Goal: Task Accomplishment & Management: Use online tool/utility

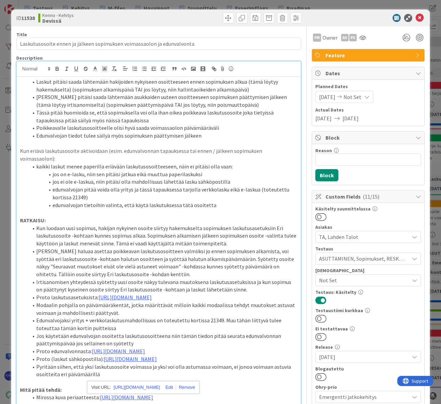
scroll to position [0, 92]
click at [417, 16] on icon at bounding box center [420, 18] width 8 height 8
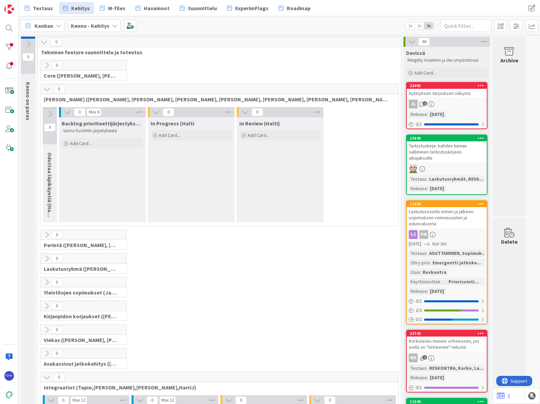
click at [5, 39] on div at bounding box center [9, 202] width 19 height 404
click at [8, 46] on div at bounding box center [9, 47] width 14 height 14
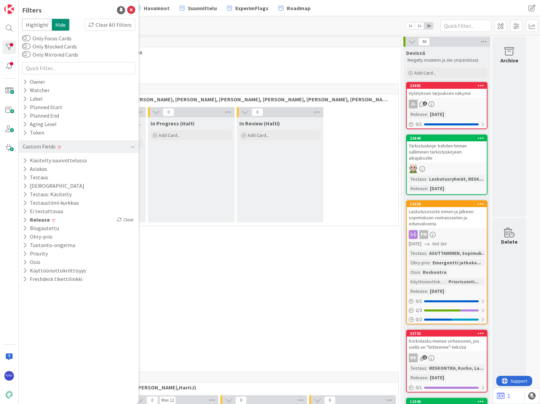
click at [24, 176] on icon at bounding box center [25, 178] width 4 height 6
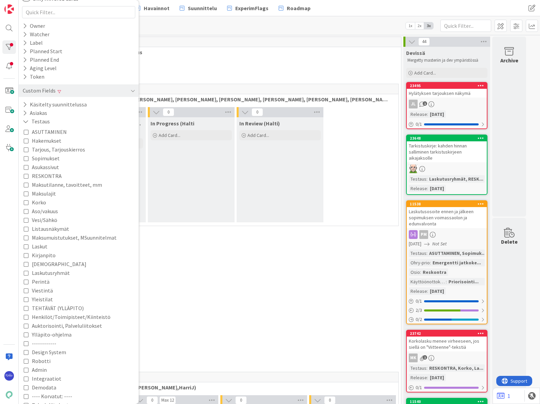
scroll to position [68, 0]
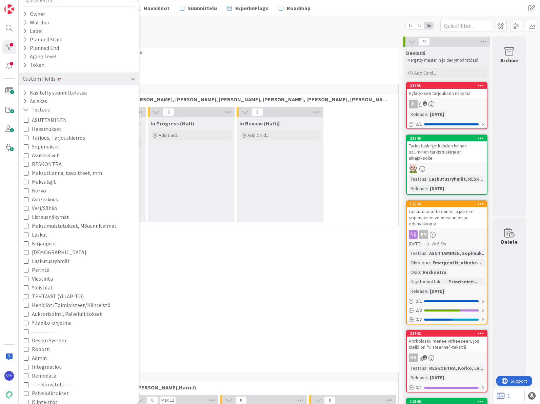
click at [56, 261] on span "Laskutusryhmät" at bounding box center [51, 261] width 38 height 9
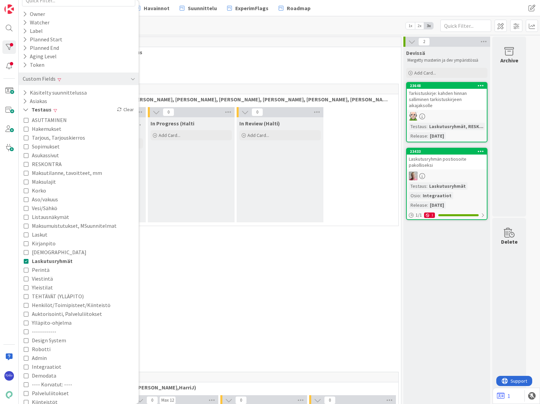
click at [340, 240] on div "0 Perintä ([PERSON_NAME], [PERSON_NAME], [PERSON_NAME], [PERSON_NAME])" at bounding box center [219, 241] width 361 height 24
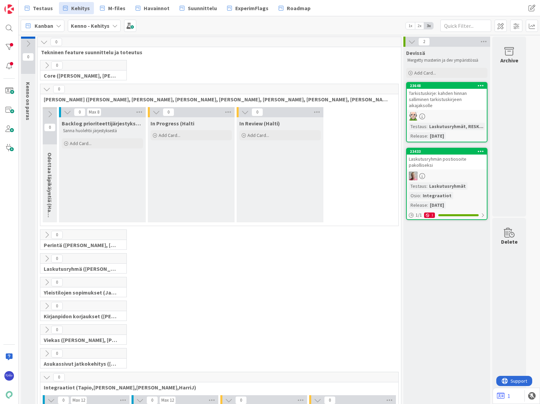
click at [57, 21] on div "Kanban" at bounding box center [43, 26] width 44 height 12
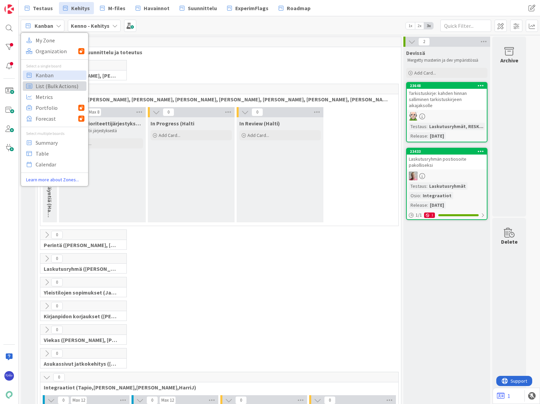
click at [54, 85] on span "List (Bulk Actions)" at bounding box center [60, 86] width 49 height 10
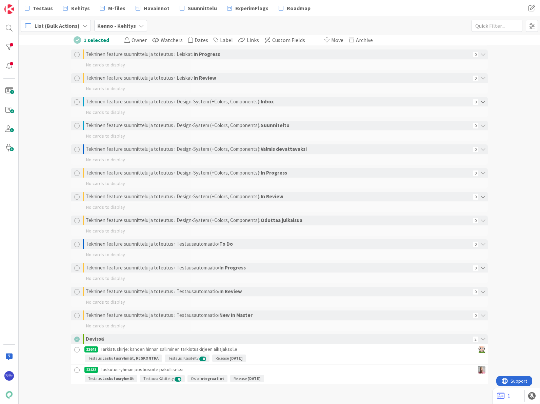
scroll to position [1125, 0]
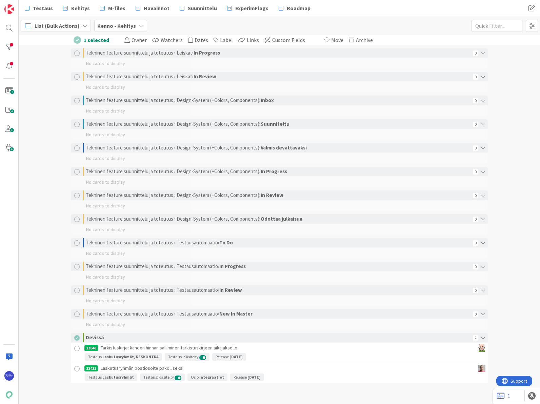
click at [74, 348] on div at bounding box center [77, 348] width 8 height 8
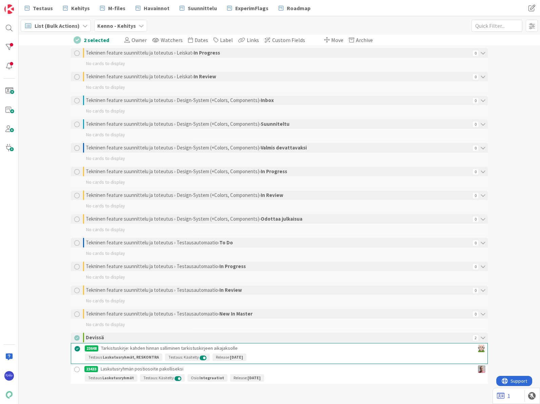
click at [75, 367] on div at bounding box center [77, 369] width 8 height 8
click at [331, 38] on span "Move" at bounding box center [337, 40] width 12 height 7
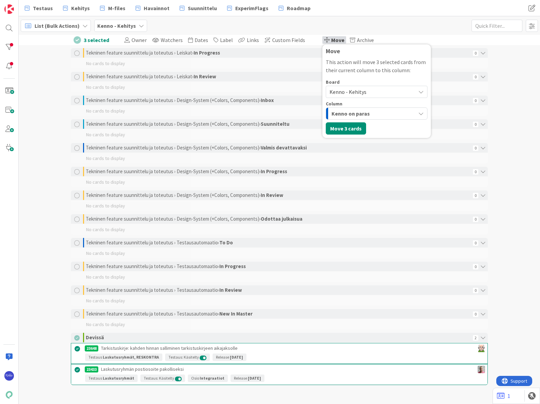
click at [343, 89] on span "Kenno - Kehitys" at bounding box center [348, 91] width 37 height 7
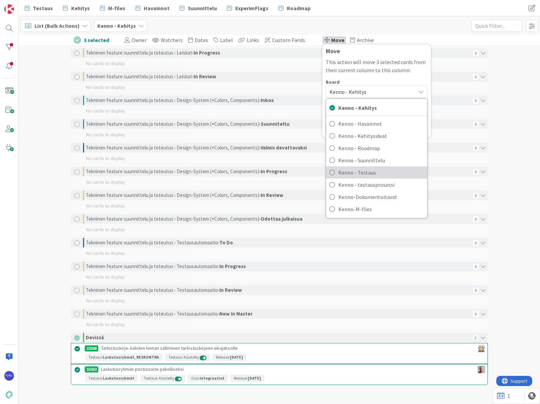
click at [354, 172] on span "Kenno - Testaus" at bounding box center [380, 172] width 85 height 10
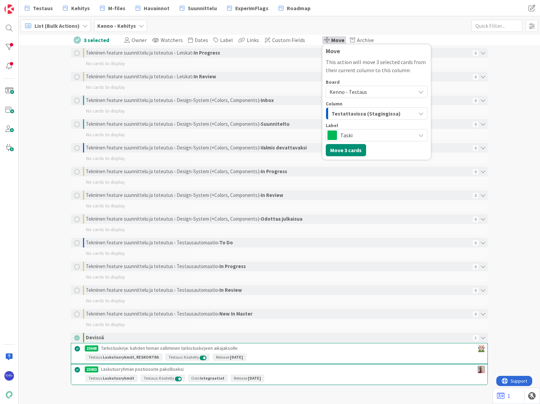
click at [360, 115] on span "Testattavissa (Stagingissa)" at bounding box center [366, 113] width 69 height 9
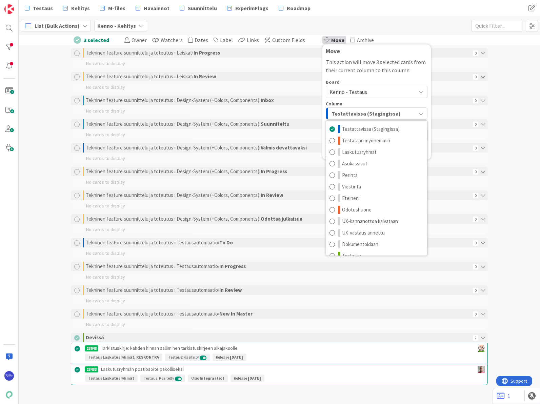
scroll to position [9, 0]
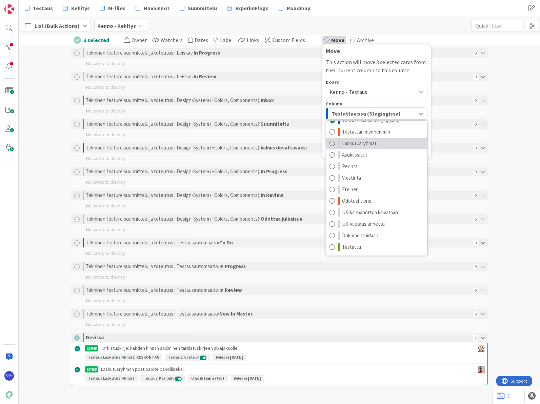
click at [365, 147] on span "Laskutusryhmät" at bounding box center [359, 143] width 35 height 8
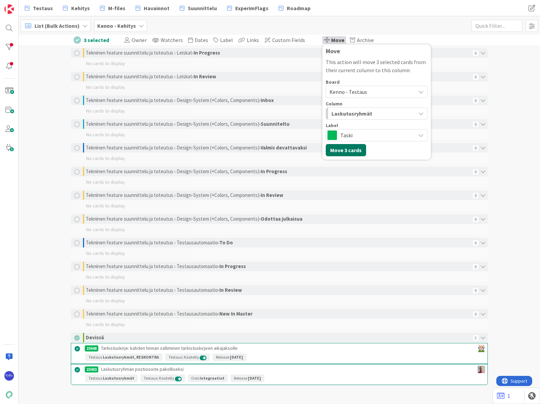
click at [343, 148] on button "Move 3 cards" at bounding box center [346, 150] width 40 height 12
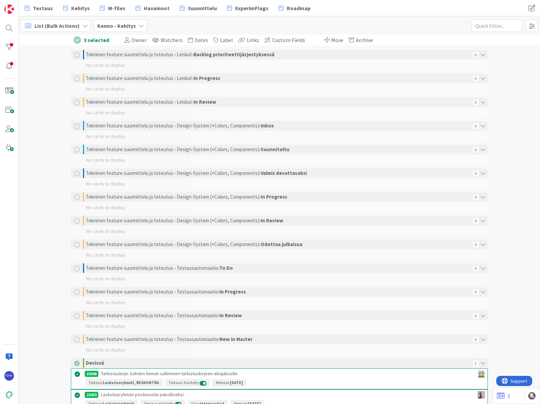
scroll to position [1126, 0]
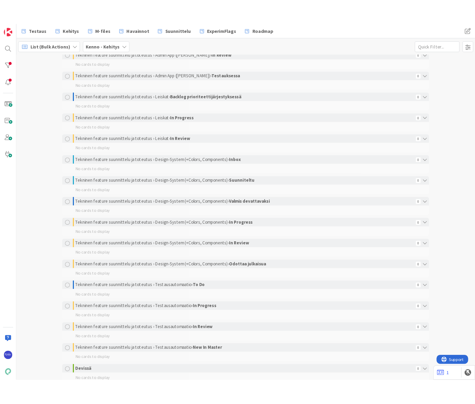
scroll to position [1074, 0]
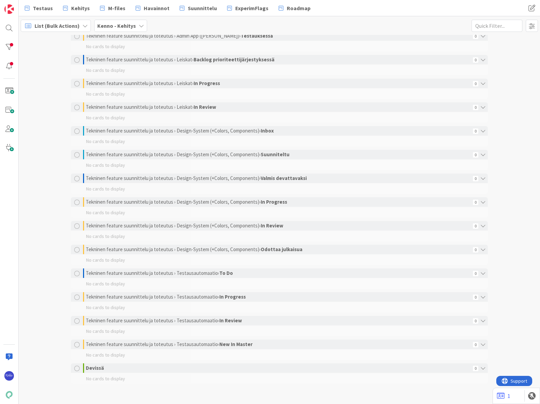
click at [407, 20] on div "List (Bulk Actions) Kenno - Kehitys 1x 2x 3x" at bounding box center [279, 25] width 521 height 19
click at [11, 48] on div at bounding box center [9, 47] width 14 height 14
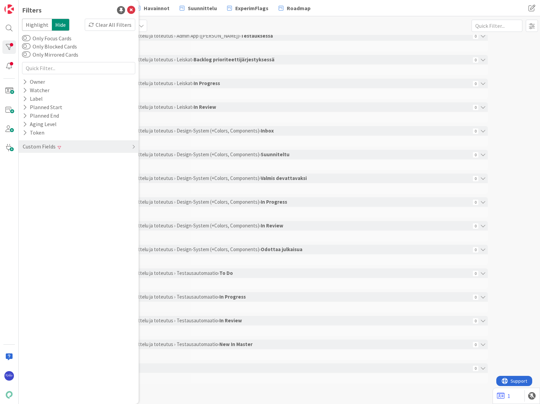
click at [351, 9] on div "Testaus Kehitys M-files Havainnot Suunnittelu ExperimFlags Roadmap" at bounding box center [219, 8] width 396 height 12
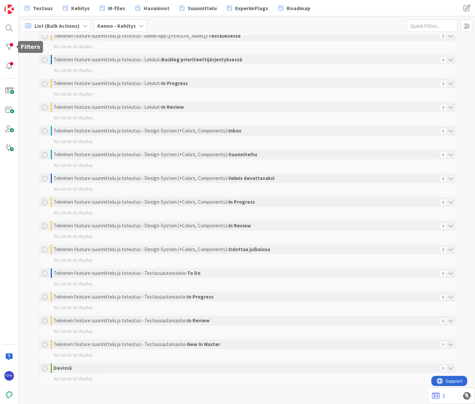
click at [11, 46] on div at bounding box center [9, 47] width 14 height 14
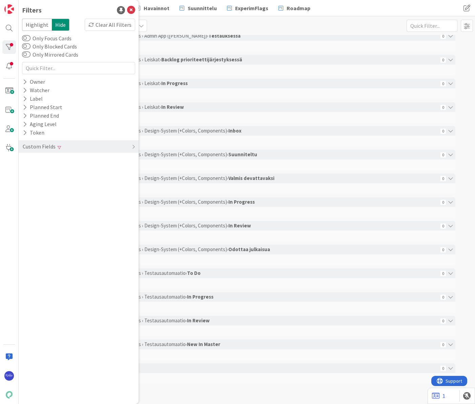
click at [73, 144] on div "Custom Fields" at bounding box center [79, 146] width 120 height 13
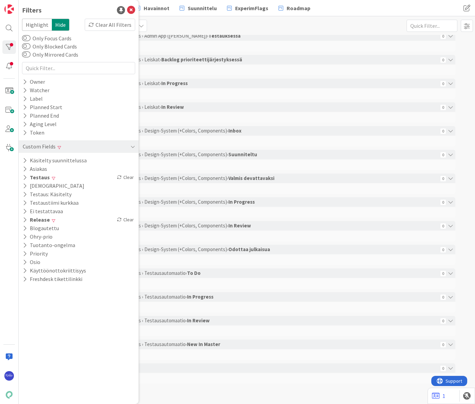
click at [25, 177] on icon at bounding box center [25, 178] width 4 height 6
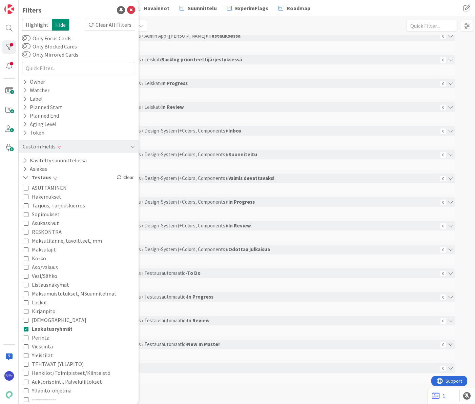
drag, startPoint x: 54, startPoint y: 328, endPoint x: 70, endPoint y: 317, distance: 19.9
click at [54, 328] on span "Laskutusryhmät" at bounding box center [52, 328] width 41 height 9
click at [282, 26] on div "List (Bulk Actions) Kenno - Kehitys 1x 2x 3x" at bounding box center [247, 25] width 457 height 19
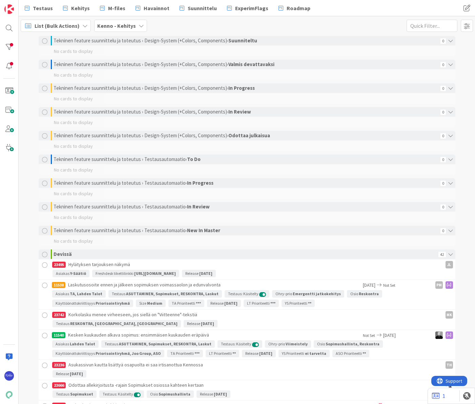
scroll to position [1243, 0]
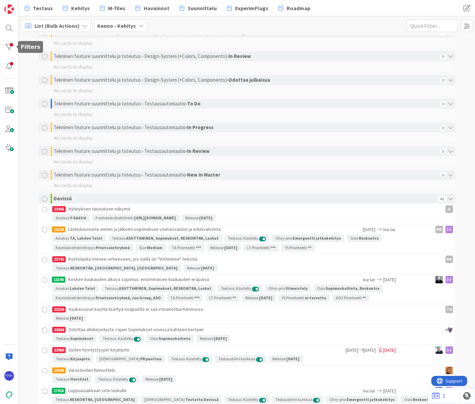
click at [9, 46] on div at bounding box center [9, 47] width 14 height 14
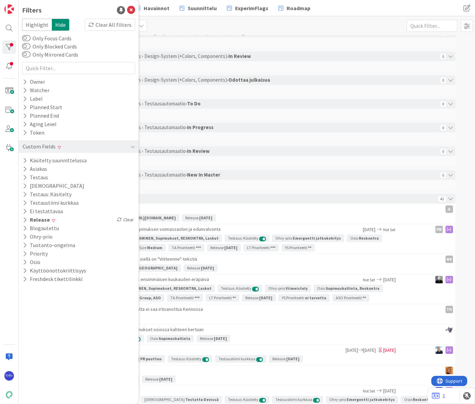
click at [24, 178] on icon at bounding box center [25, 178] width 4 height 6
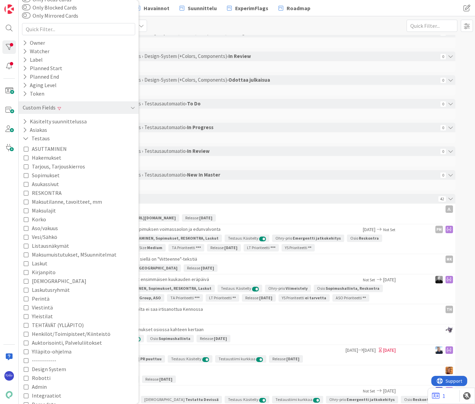
scroll to position [136, 0]
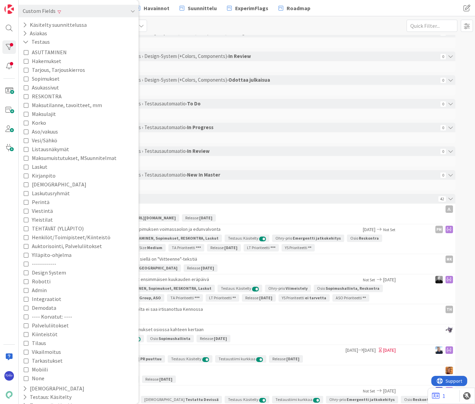
click at [40, 202] on span "Perintä" at bounding box center [41, 202] width 18 height 9
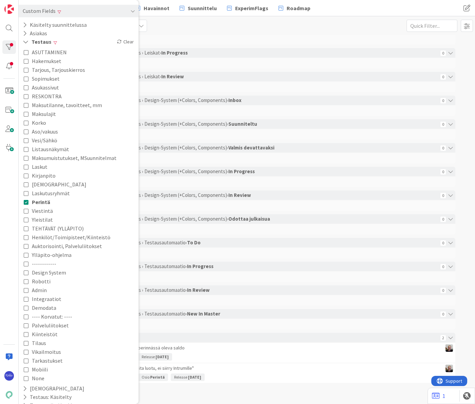
scroll to position [1104, 0]
click at [273, 29] on div "List (Bulk Actions) Kenno - Kehitys 1x 2x 3x" at bounding box center [247, 25] width 457 height 19
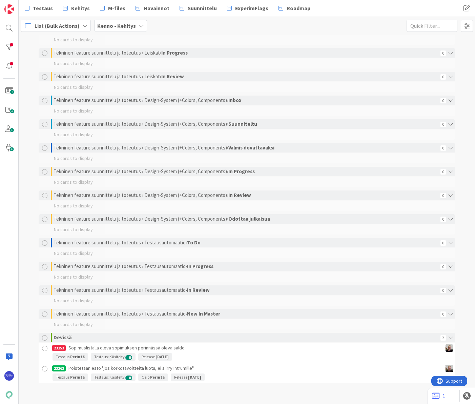
click at [41, 348] on div at bounding box center [45, 348] width 8 height 8
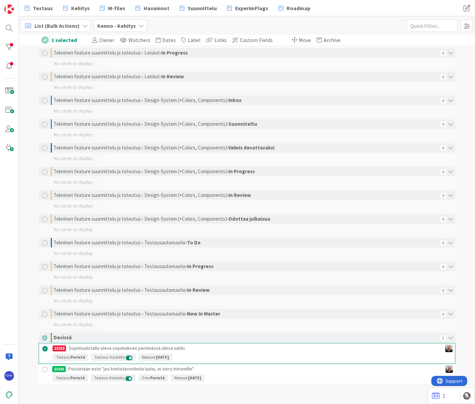
click at [299, 41] on span "Move" at bounding box center [305, 40] width 12 height 7
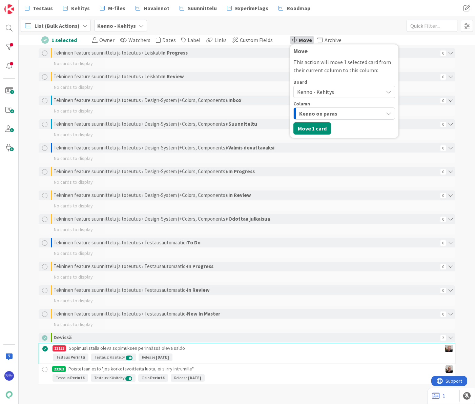
click at [335, 91] on span "Kenno - Kehitys" at bounding box center [338, 91] width 83 height 9
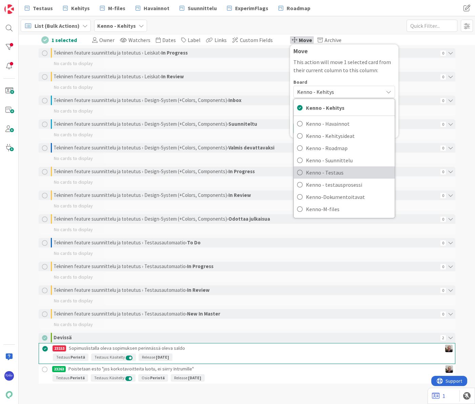
click at [336, 176] on span "Kenno - Testaus" at bounding box center [348, 172] width 85 height 10
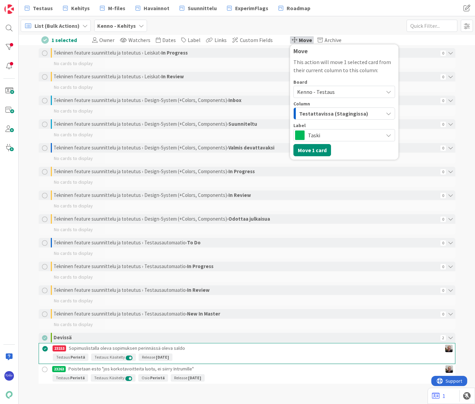
click at [338, 112] on span "Testattavissa (Stagingissa)" at bounding box center [333, 113] width 69 height 9
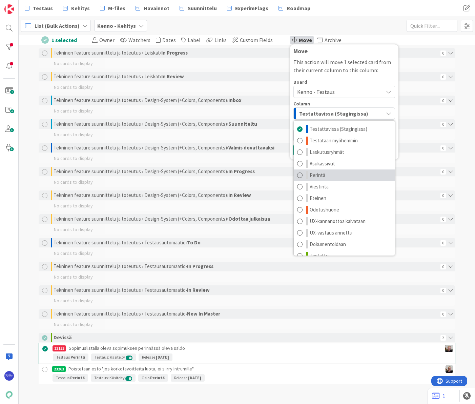
click at [336, 169] on link "Perintä" at bounding box center [344, 175] width 101 height 12
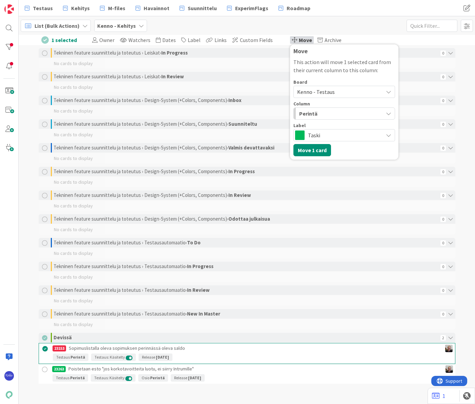
click at [319, 136] on span "Taski" at bounding box center [344, 135] width 72 height 9
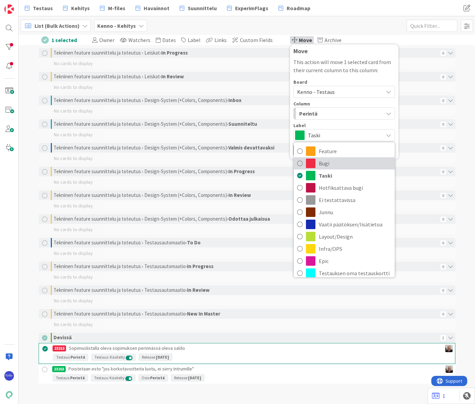
click at [319, 164] on span "Bugi" at bounding box center [355, 163] width 73 height 10
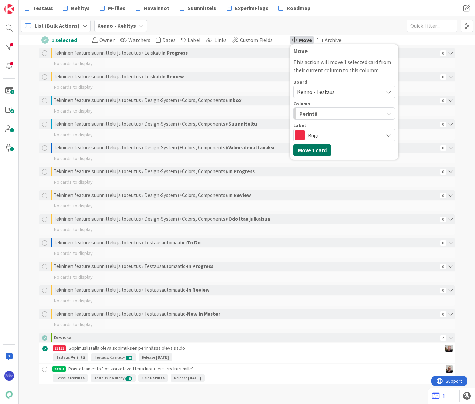
click at [302, 149] on button "Move 1 card" at bounding box center [313, 150] width 38 height 12
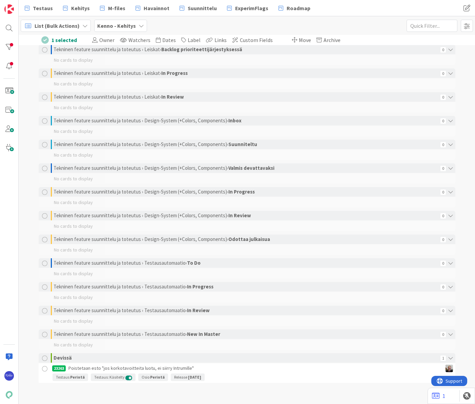
scroll to position [1084, 0]
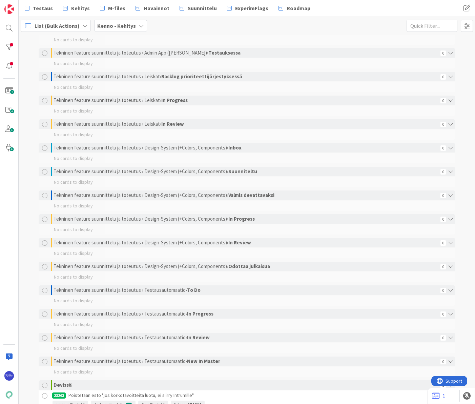
scroll to position [1084, 0]
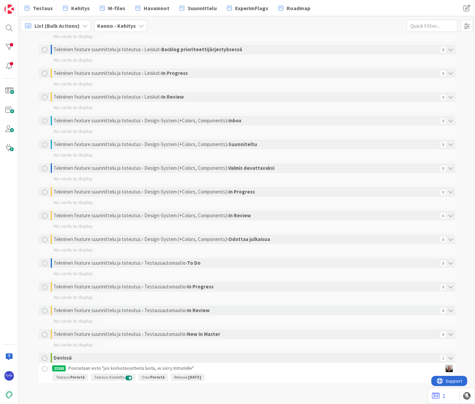
click at [44, 368] on div at bounding box center [45, 369] width 8 height 8
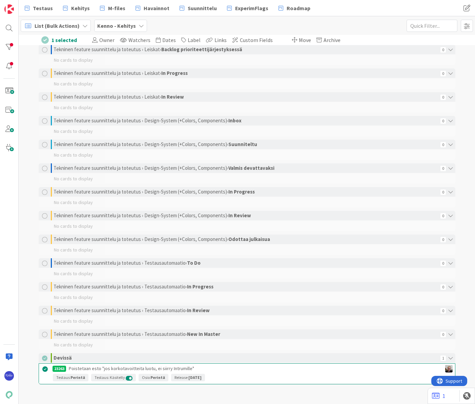
click at [299, 41] on span "Move" at bounding box center [305, 40] width 12 height 7
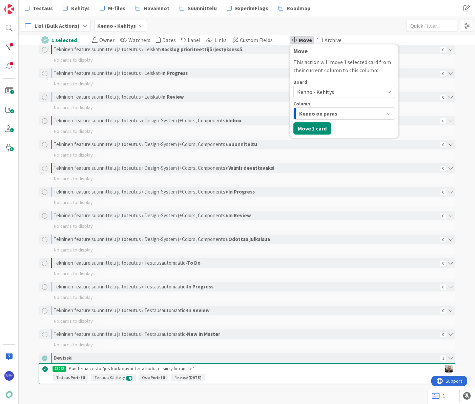
click at [318, 92] on span "Kenno - Kehitys" at bounding box center [315, 91] width 37 height 7
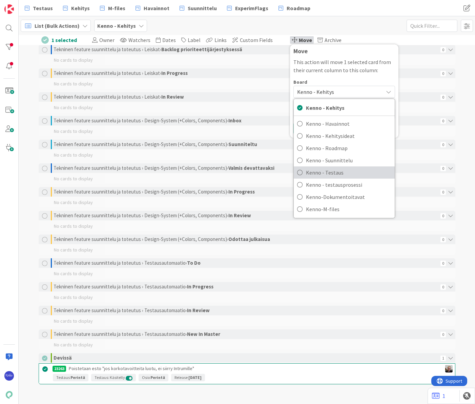
click at [326, 173] on span "Kenno - Testaus" at bounding box center [348, 172] width 85 height 10
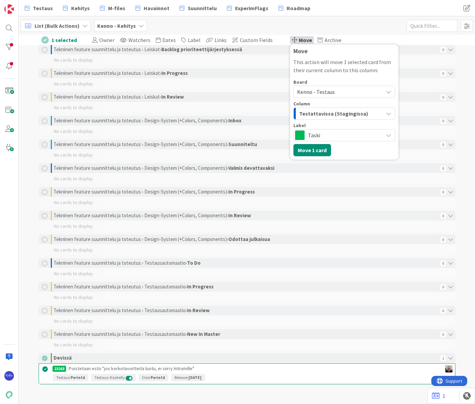
click at [341, 111] on span "Testattavissa (Stagingissa)" at bounding box center [333, 113] width 69 height 9
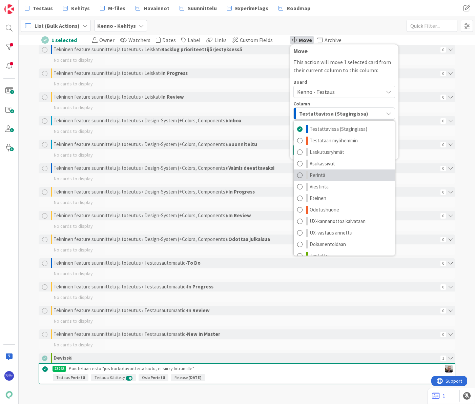
click at [336, 173] on link "Perintä" at bounding box center [344, 175] width 101 height 12
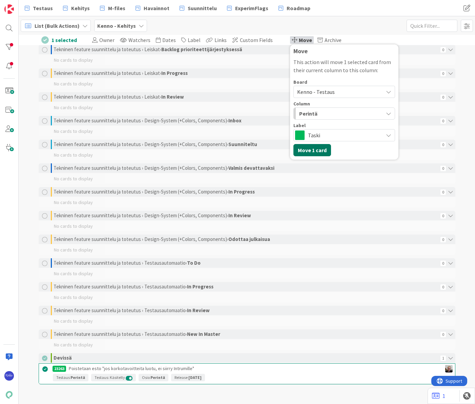
click at [305, 151] on button "Move 1 card" at bounding box center [313, 150] width 38 height 12
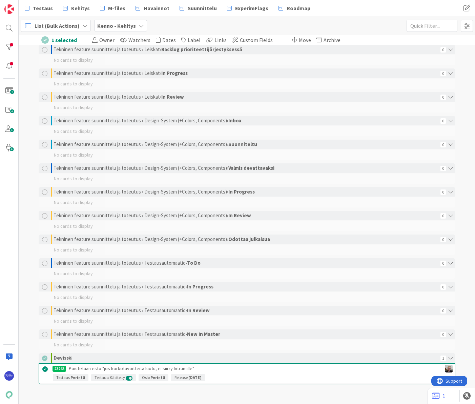
scroll to position [1074, 0]
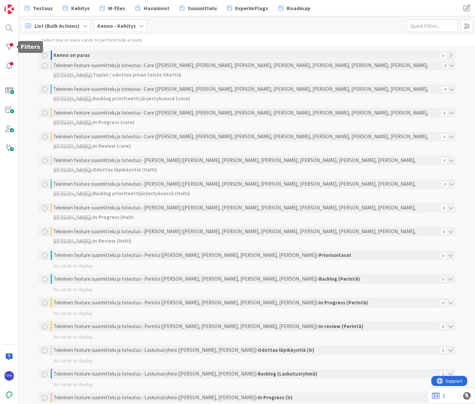
click at [9, 46] on div at bounding box center [9, 47] width 14 height 14
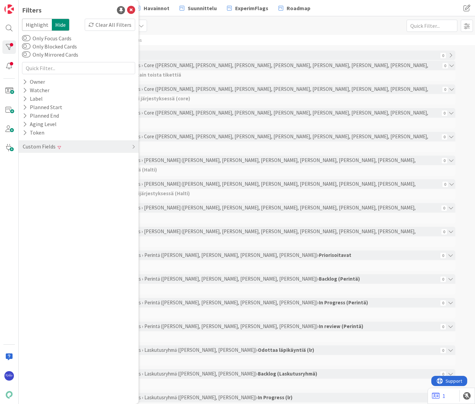
click at [58, 145] on span at bounding box center [59, 147] width 3 height 4
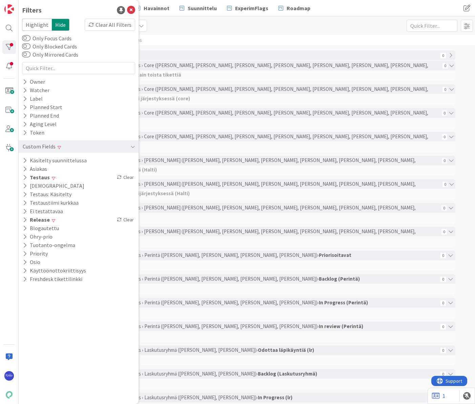
click at [24, 175] on icon at bounding box center [25, 178] width 4 height 6
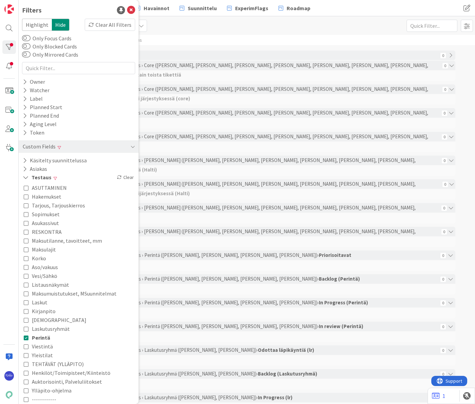
click at [36, 338] on span "Perintä" at bounding box center [41, 337] width 18 height 9
click at [127, 8] on icon at bounding box center [131, 10] width 8 height 8
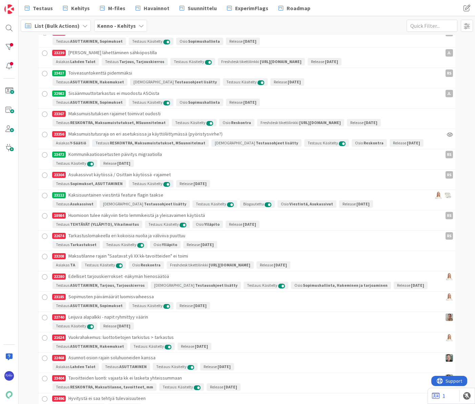
scroll to position [1905, 0]
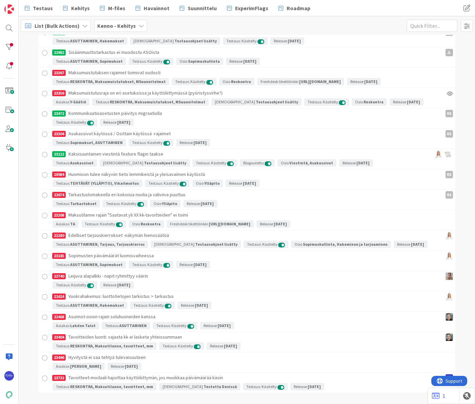
click at [42, 374] on div at bounding box center [45, 378] width 8 height 8
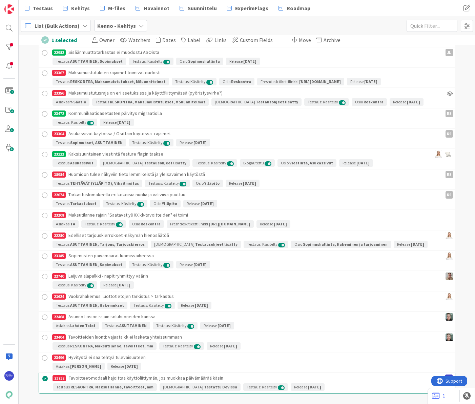
click at [42, 354] on div at bounding box center [45, 358] width 8 height 8
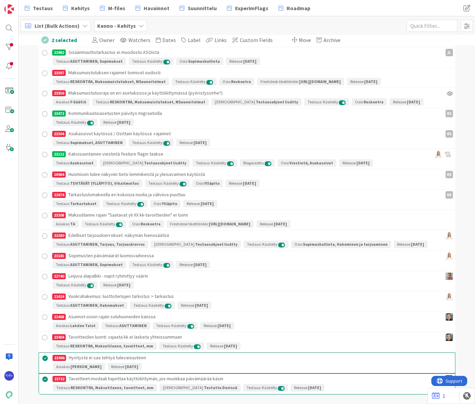
click at [41, 334] on div at bounding box center [45, 338] width 8 height 8
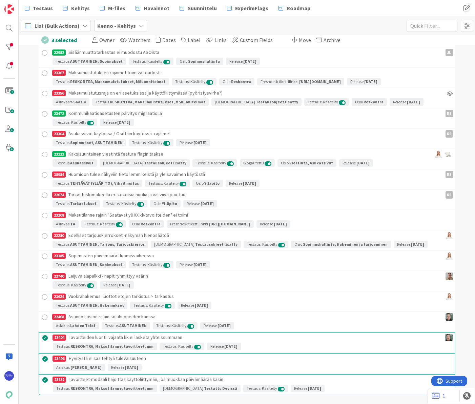
click at [41, 334] on div at bounding box center [45, 338] width 8 height 8
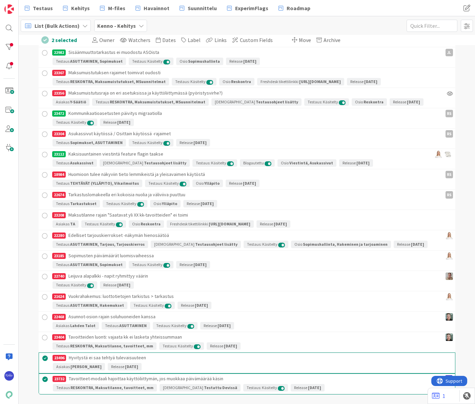
click at [41, 334] on div at bounding box center [45, 338] width 8 height 8
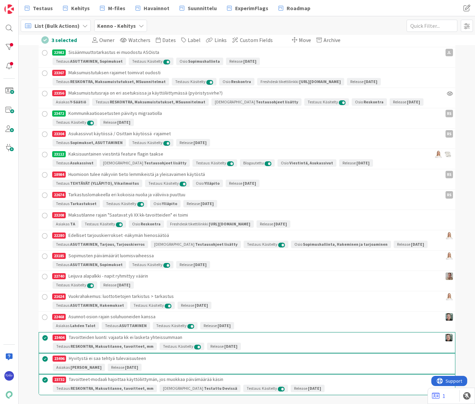
click at [42, 313] on div at bounding box center [45, 317] width 8 height 8
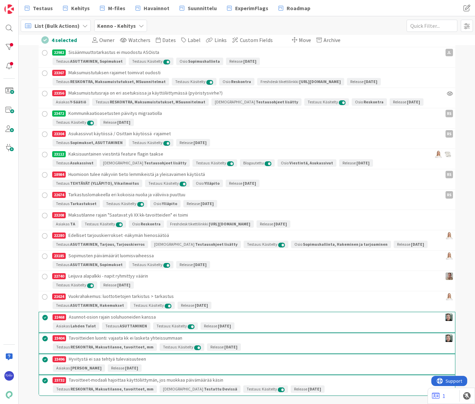
click at [41, 293] on div at bounding box center [45, 297] width 8 height 8
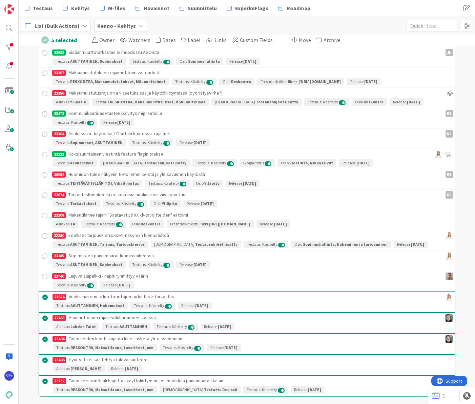
click at [42, 273] on div at bounding box center [45, 277] width 8 height 8
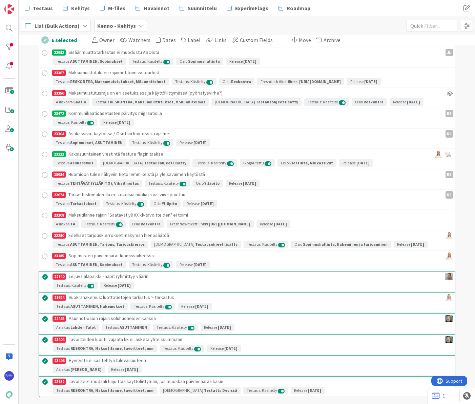
click at [299, 40] on span "Move" at bounding box center [305, 40] width 12 height 7
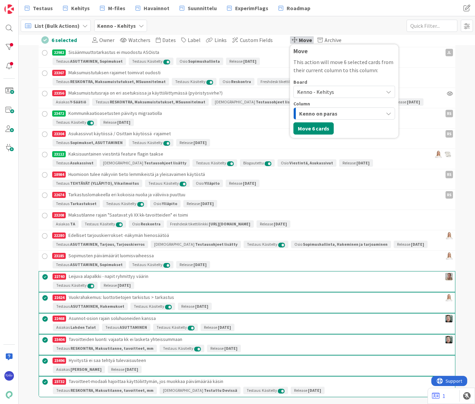
click at [311, 92] on span "Kenno - Kehitys" at bounding box center [315, 91] width 37 height 7
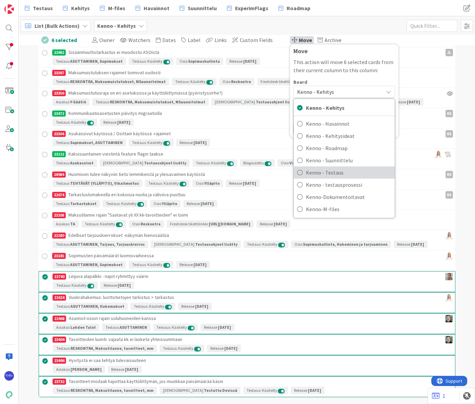
click at [328, 173] on span "Kenno - Testaus" at bounding box center [348, 172] width 85 height 10
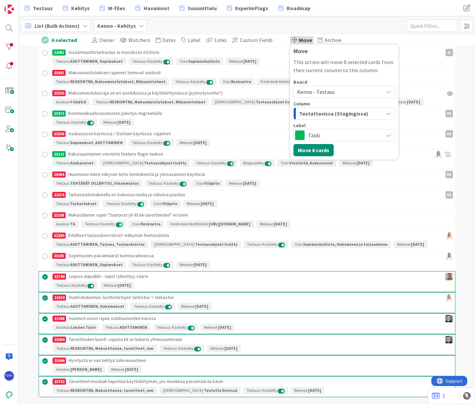
click at [339, 112] on span "Testattavissa (Stagingissa)" at bounding box center [333, 113] width 69 height 9
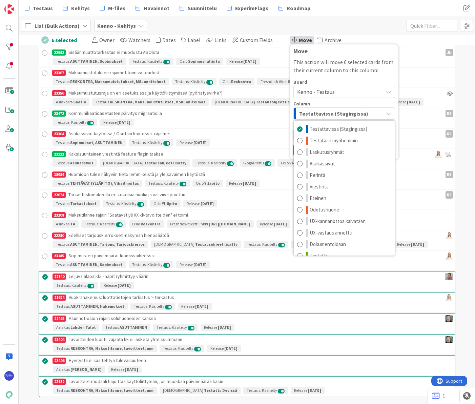
click at [339, 112] on span "Testattavissa (Stagingissa)" at bounding box center [333, 113] width 69 height 9
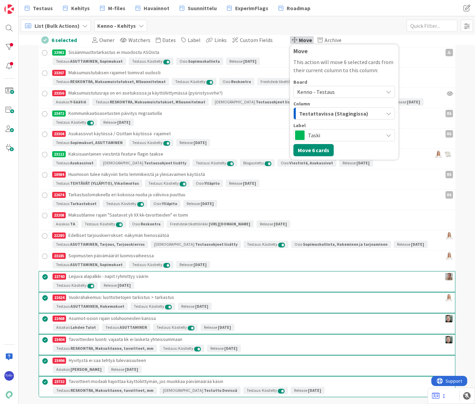
click at [335, 133] on span "Taski" at bounding box center [344, 135] width 72 height 9
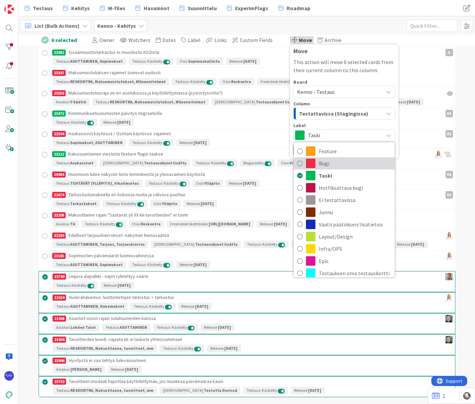
click at [334, 163] on span "Bugi" at bounding box center [355, 163] width 73 height 10
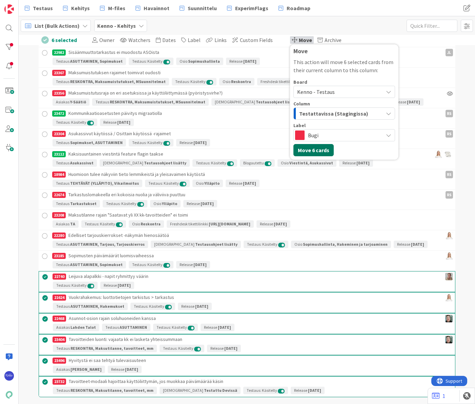
click at [306, 148] on button "Move 6 cards" at bounding box center [314, 150] width 40 height 12
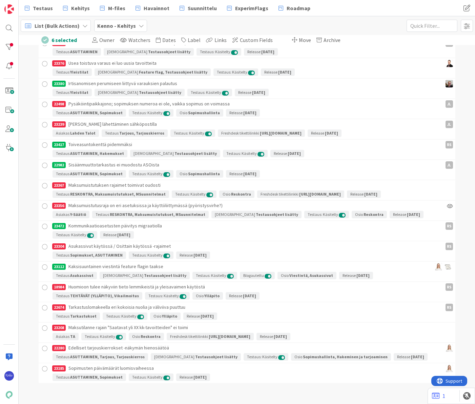
scroll to position [1783, 0]
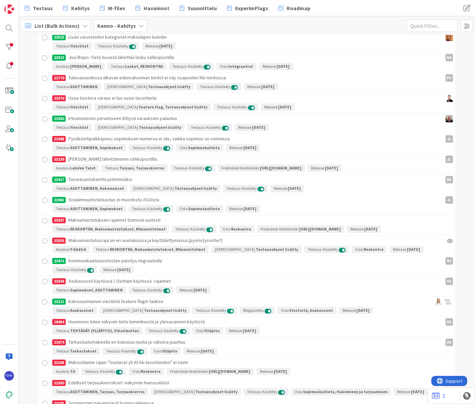
scroll to position [1783, 0]
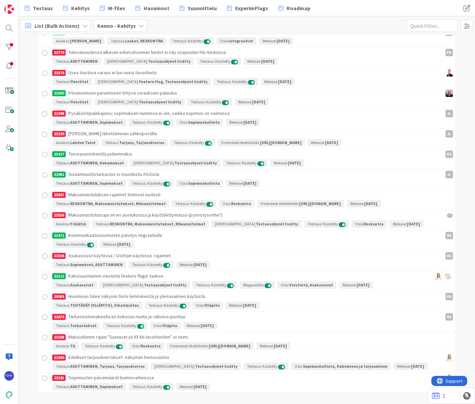
click at [42, 374] on div at bounding box center [45, 378] width 8 height 8
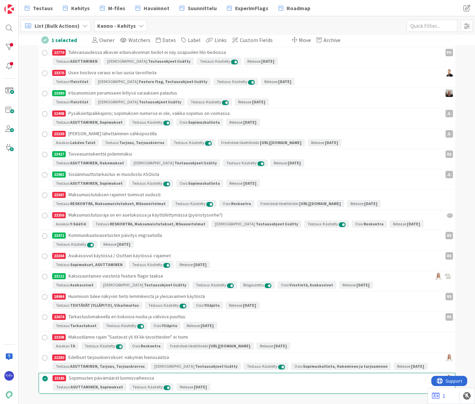
click at [43, 354] on div at bounding box center [45, 358] width 8 height 8
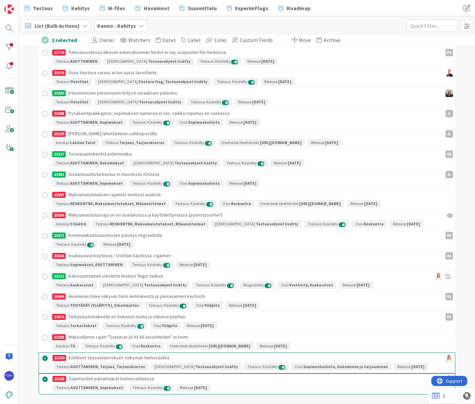
click at [42, 334] on div at bounding box center [45, 338] width 8 height 8
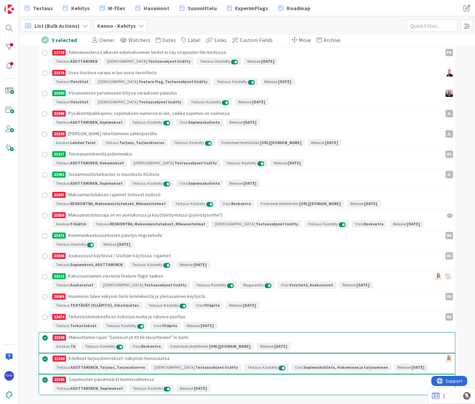
click at [42, 313] on div at bounding box center [45, 317] width 8 height 8
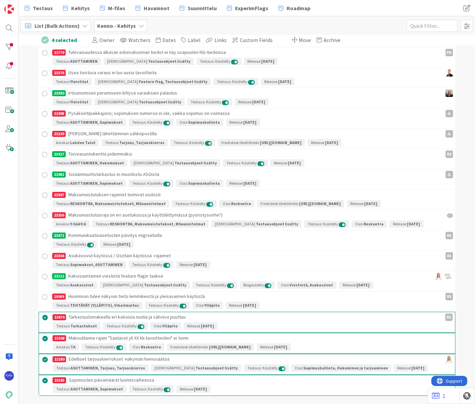
click at [41, 293] on div at bounding box center [45, 297] width 8 height 8
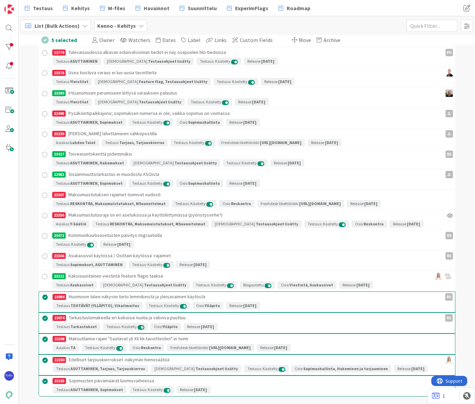
click at [41, 252] on div at bounding box center [45, 256] width 8 height 8
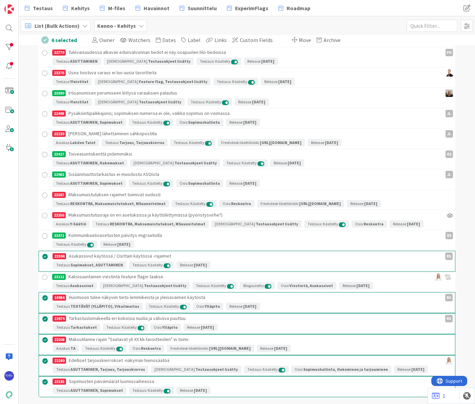
click at [43, 212] on div at bounding box center [45, 216] width 8 height 8
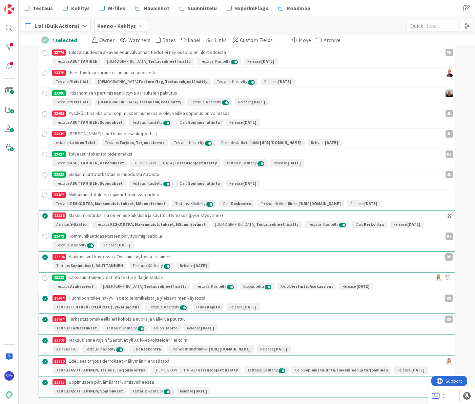
click at [42, 191] on div at bounding box center [45, 195] width 8 height 8
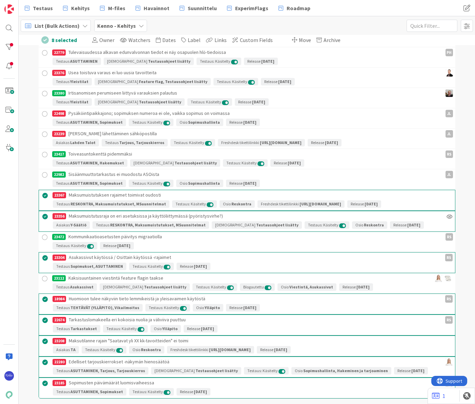
click at [299, 42] on span "Move" at bounding box center [305, 40] width 12 height 7
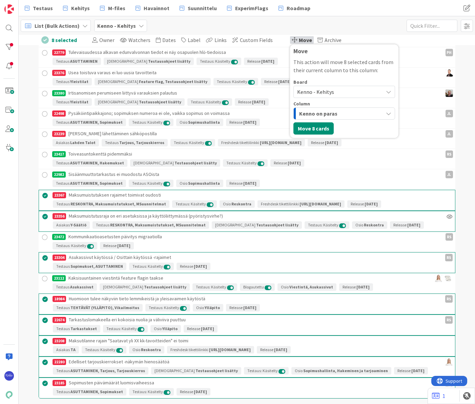
click at [322, 92] on span "Kenno - Kehitys" at bounding box center [315, 91] width 37 height 7
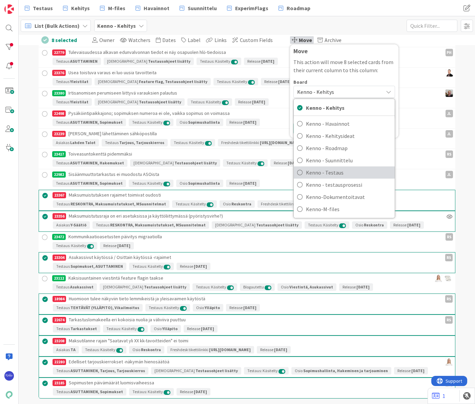
click at [337, 172] on span "Kenno - Testaus" at bounding box center [348, 172] width 85 height 10
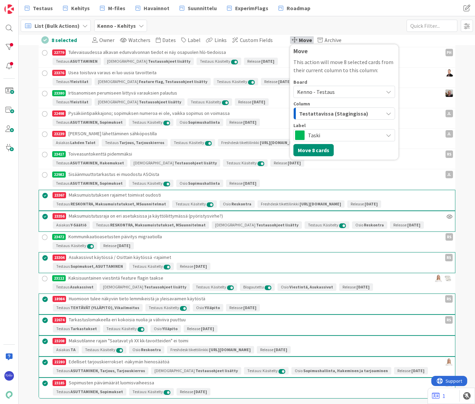
click at [327, 134] on span "Taski" at bounding box center [344, 135] width 72 height 9
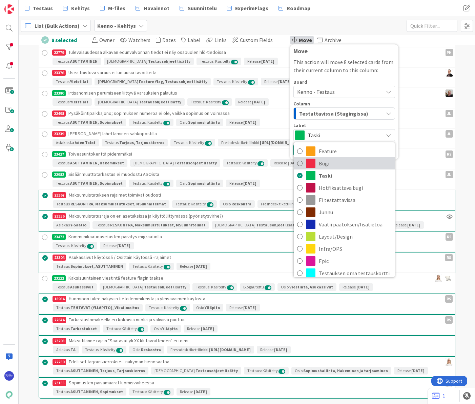
click at [338, 165] on span "Bugi" at bounding box center [355, 163] width 73 height 10
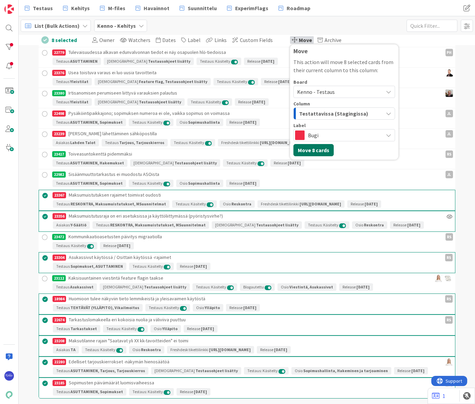
click at [303, 149] on button "Move 8 cards" at bounding box center [314, 150] width 40 height 12
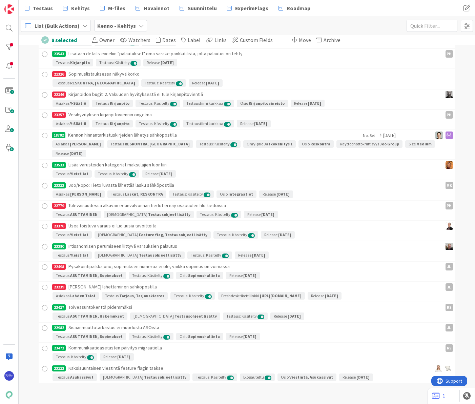
scroll to position [1621, 0]
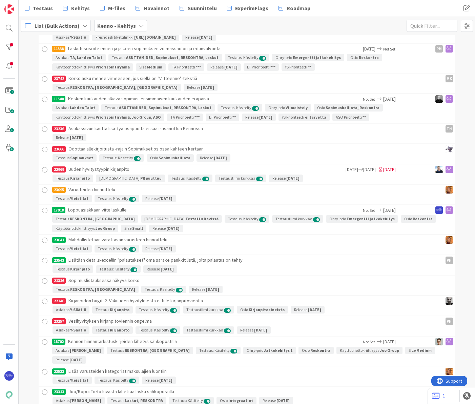
scroll to position [1621, 0]
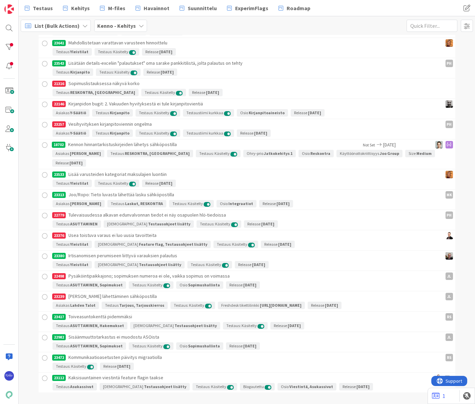
click at [41, 293] on div at bounding box center [45, 297] width 8 height 8
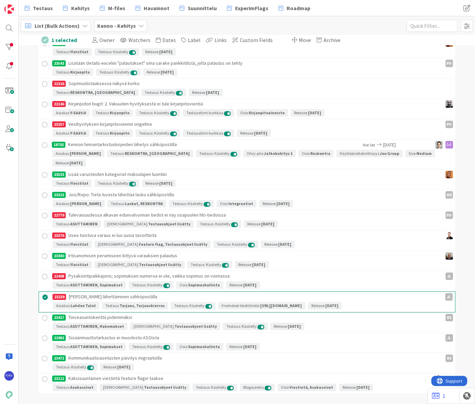
click at [42, 273] on div at bounding box center [45, 277] width 8 height 8
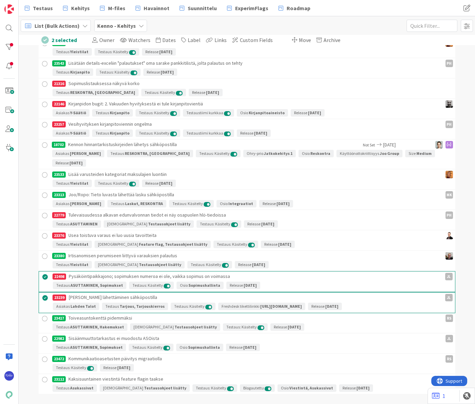
click at [41, 232] on div at bounding box center [45, 236] width 8 height 8
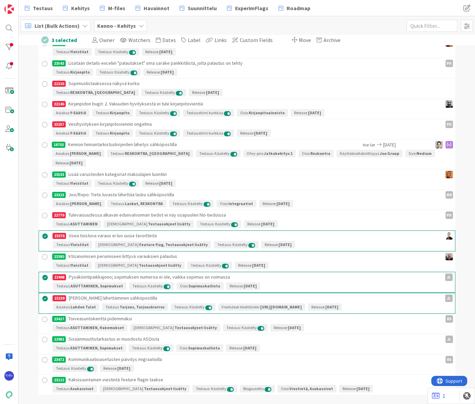
click at [42, 212] on div at bounding box center [45, 216] width 8 height 8
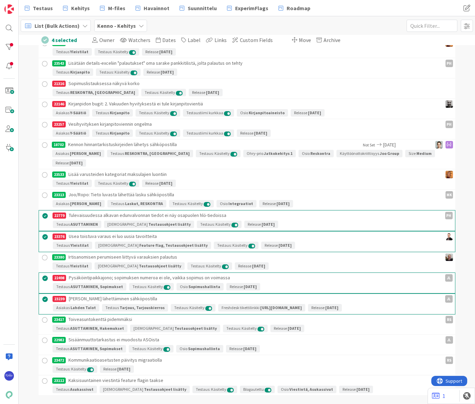
click at [43, 123] on div at bounding box center [45, 125] width 8 height 8
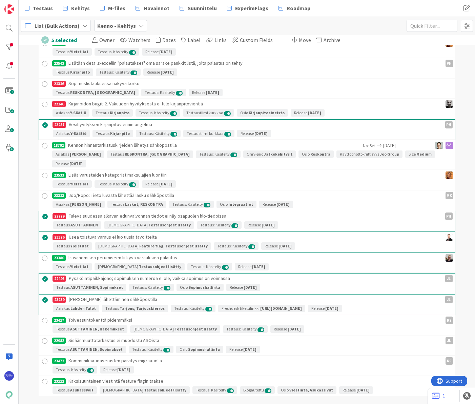
click at [41, 104] on div at bounding box center [45, 104] width 8 height 8
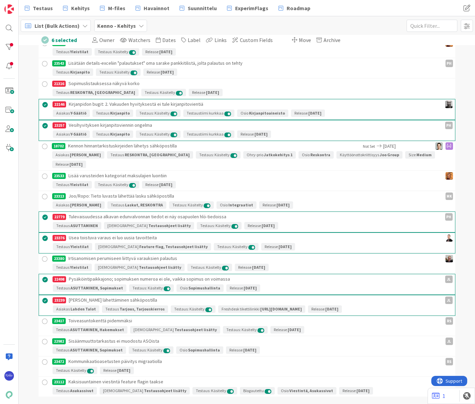
click at [42, 82] on div at bounding box center [45, 84] width 8 height 8
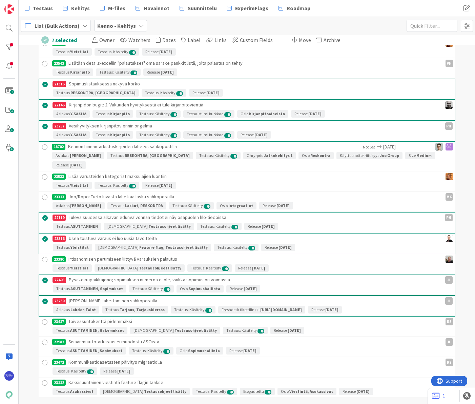
click at [294, 44] on div "Move Archive" at bounding box center [317, 40] width 54 height 10
click at [299, 41] on span "Move" at bounding box center [305, 40] width 12 height 7
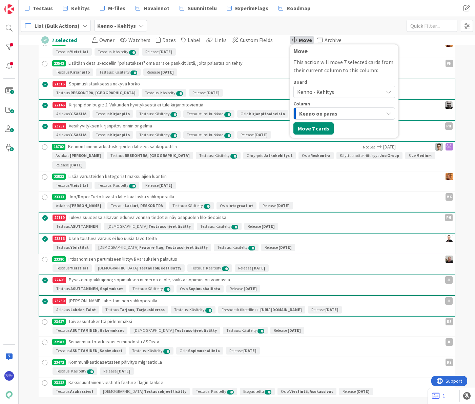
click at [320, 95] on span "Kenno - Kehitys" at bounding box center [315, 91] width 37 height 7
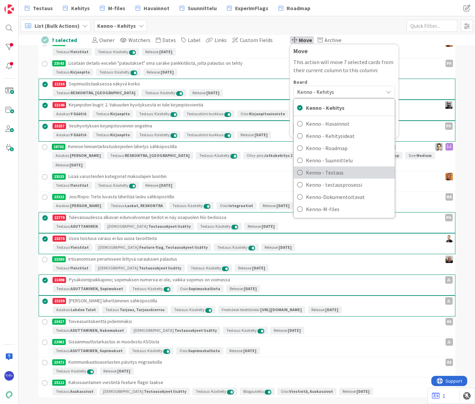
click at [335, 174] on span "Kenno - Testaus" at bounding box center [348, 172] width 85 height 10
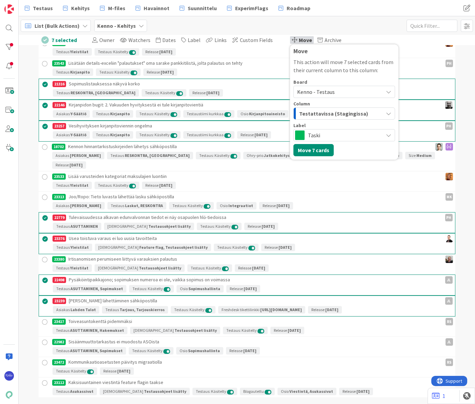
click at [339, 137] on span "Taski" at bounding box center [344, 135] width 72 height 9
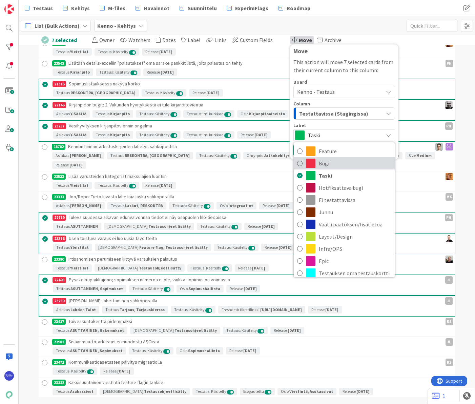
click at [337, 163] on span "Bugi" at bounding box center [355, 163] width 73 height 10
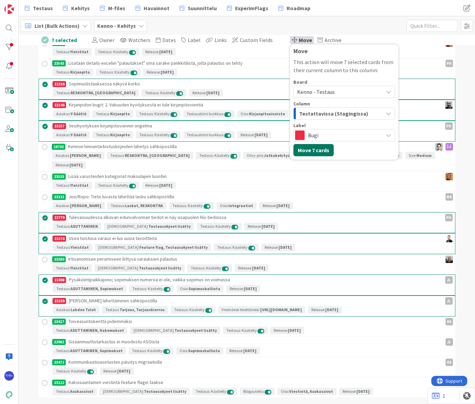
click at [303, 149] on button "Move 7 cards" at bounding box center [314, 150] width 40 height 12
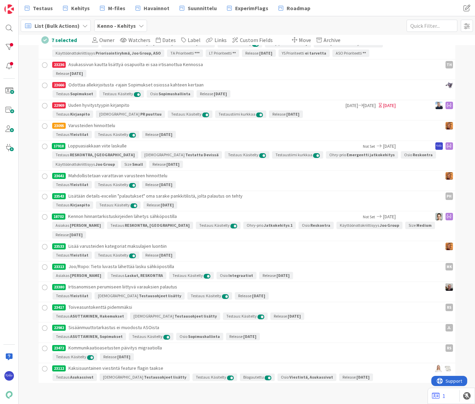
scroll to position [1478, 0]
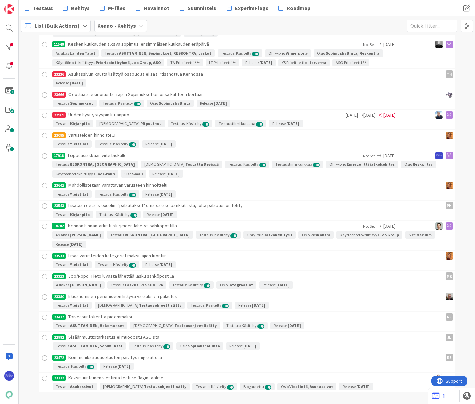
scroll to position [1309, 0]
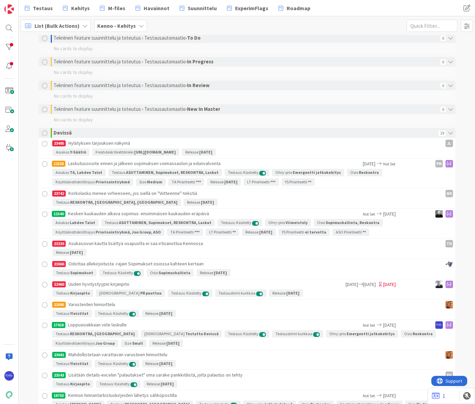
click at [41, 286] on div at bounding box center [45, 285] width 8 height 8
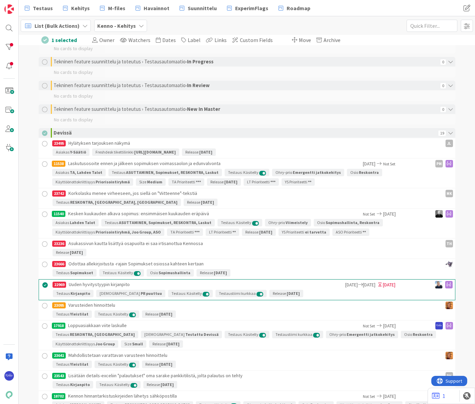
click at [41, 264] on div at bounding box center [45, 264] width 8 height 8
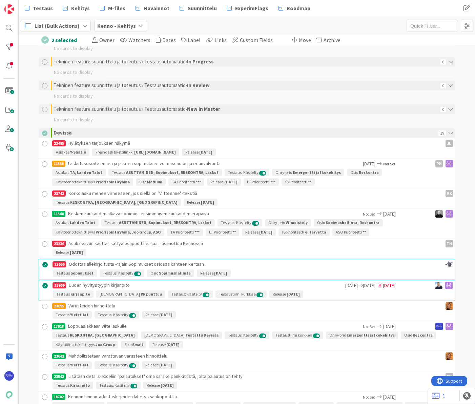
click at [41, 242] on div at bounding box center [45, 244] width 8 height 8
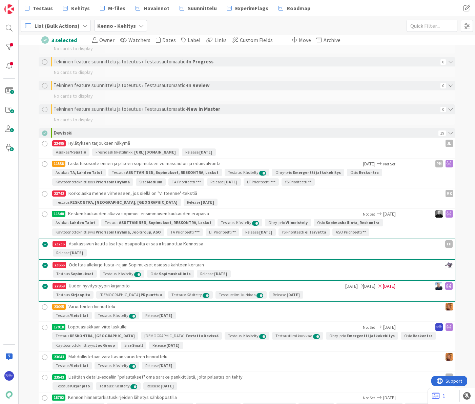
click at [42, 192] on div at bounding box center [45, 194] width 8 height 8
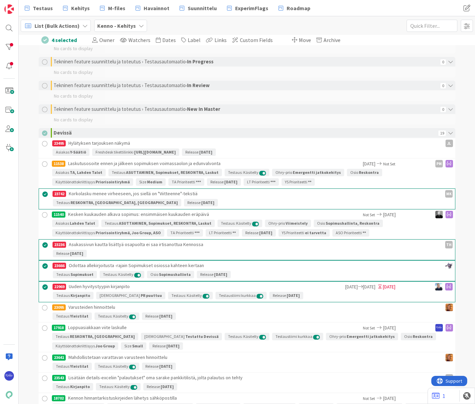
click at [42, 143] on div at bounding box center [45, 144] width 8 height 8
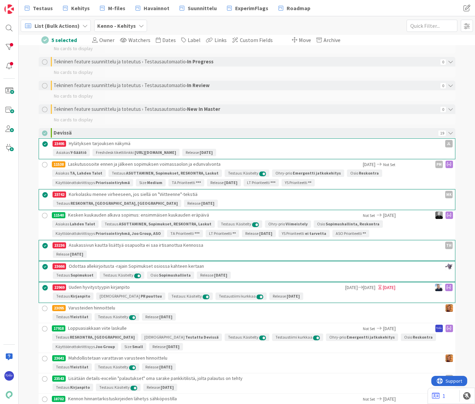
click at [299, 37] on span "Move" at bounding box center [305, 40] width 12 height 7
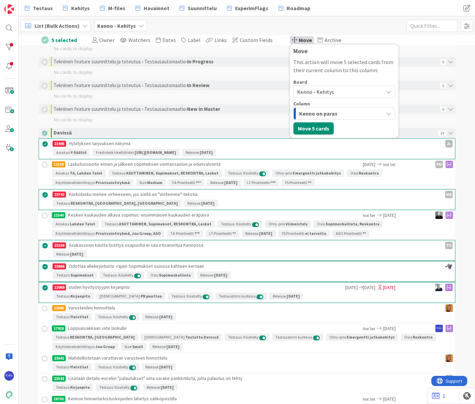
click at [318, 91] on span "Kenno - Kehitys" at bounding box center [315, 91] width 37 height 7
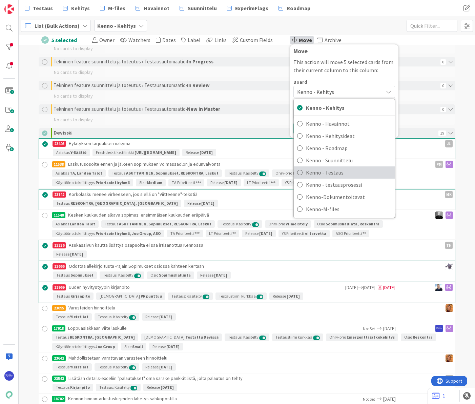
click at [343, 173] on span "Kenno - Testaus" at bounding box center [348, 172] width 85 height 10
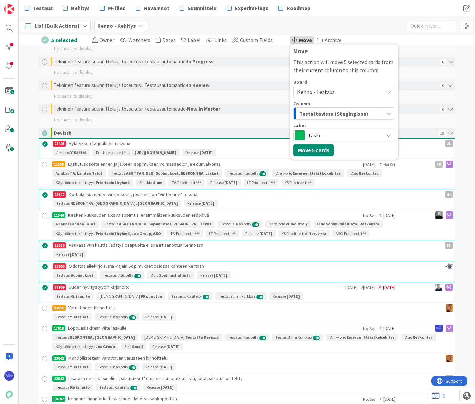
click at [339, 136] on span "Taski" at bounding box center [344, 135] width 72 height 9
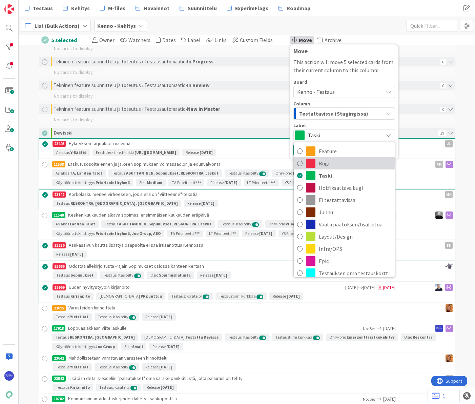
click at [340, 164] on span "Bugi" at bounding box center [355, 163] width 73 height 10
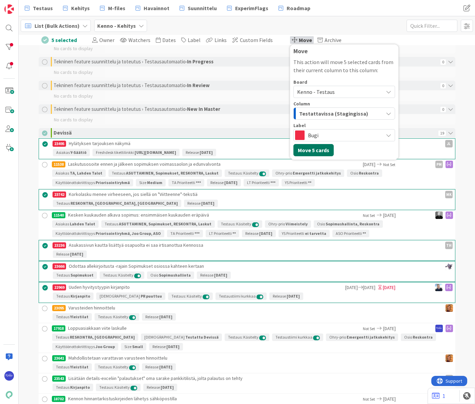
click at [302, 149] on button "Move 5 cards" at bounding box center [314, 150] width 40 height 12
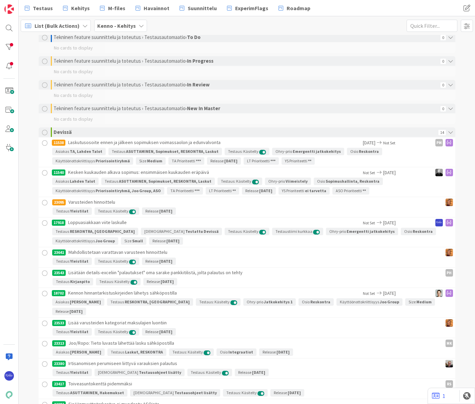
scroll to position [1377, 0]
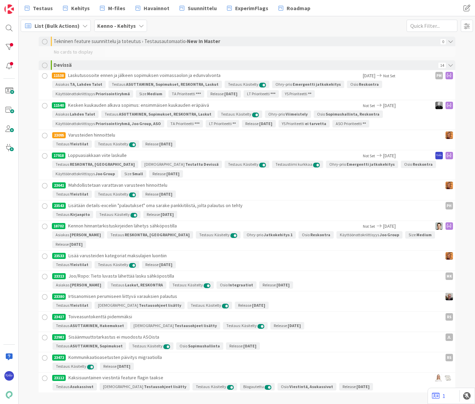
click at [42, 106] on div at bounding box center [45, 106] width 8 height 8
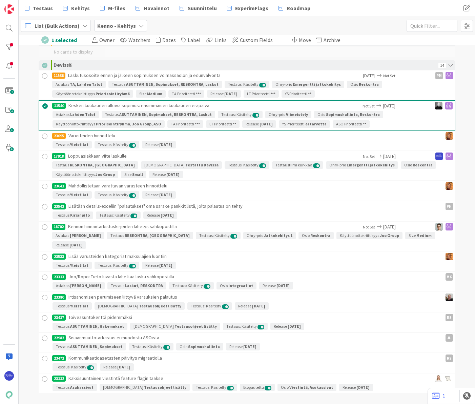
click at [43, 157] on div at bounding box center [45, 157] width 8 height 8
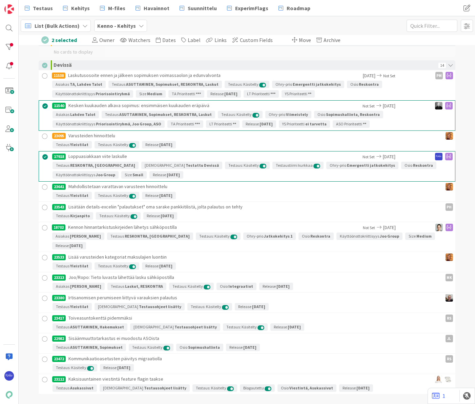
click at [42, 185] on div at bounding box center [45, 187] width 8 height 8
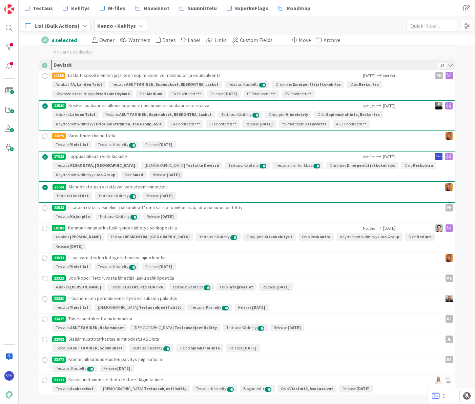
click at [41, 206] on div at bounding box center [45, 208] width 8 height 8
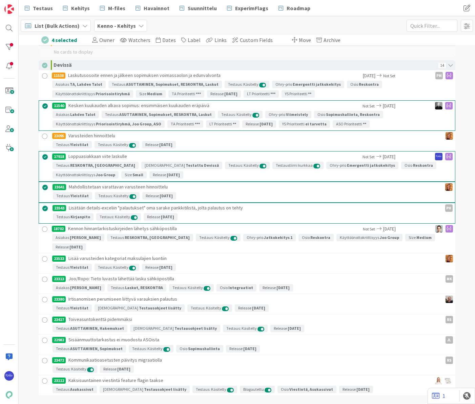
click at [42, 228] on div at bounding box center [45, 229] width 8 height 8
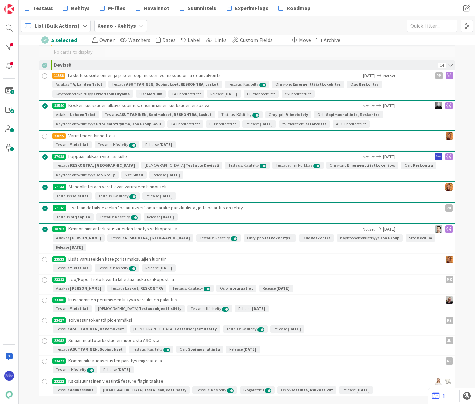
click at [43, 256] on div at bounding box center [45, 260] width 8 height 8
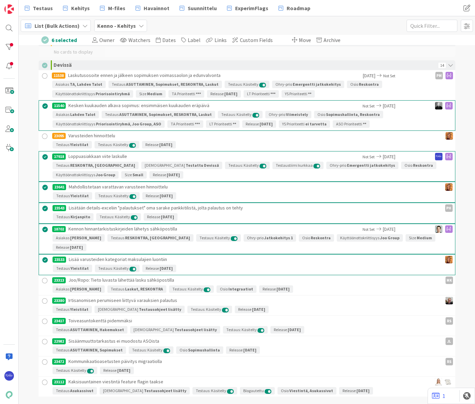
click at [42, 277] on div at bounding box center [45, 281] width 8 height 8
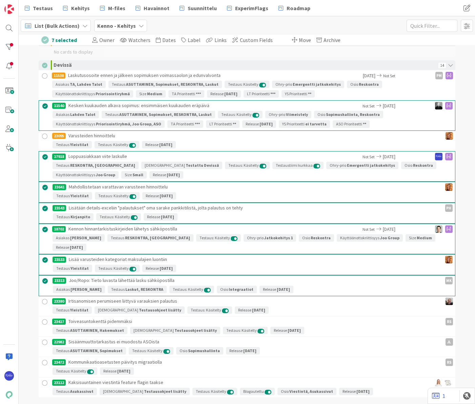
click at [299, 40] on span "Move" at bounding box center [305, 40] width 12 height 7
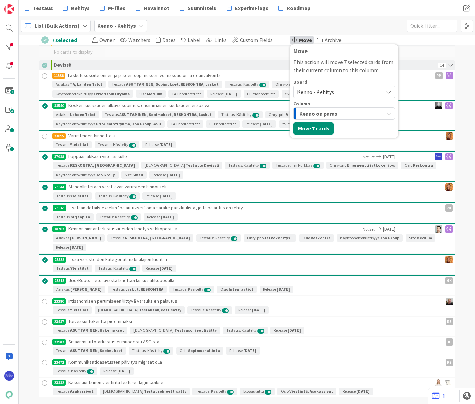
click at [315, 90] on span "Kenno - Kehitys" at bounding box center [315, 91] width 37 height 7
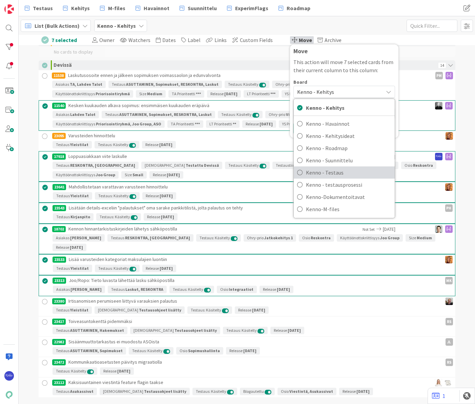
click at [335, 170] on span "Kenno - Testaus" at bounding box center [348, 172] width 85 height 10
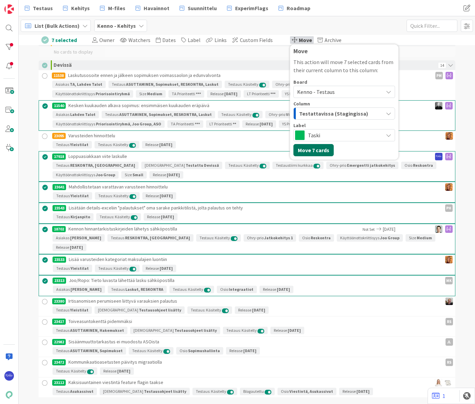
click at [304, 150] on button "Move 7 cards" at bounding box center [314, 150] width 40 height 12
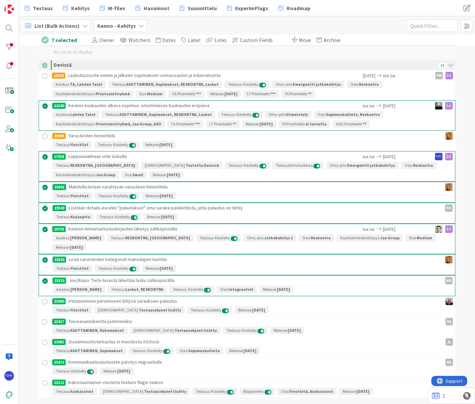
scroll to position [0, 0]
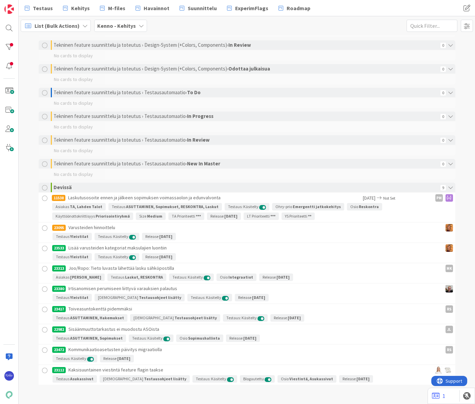
scroll to position [1256, 0]
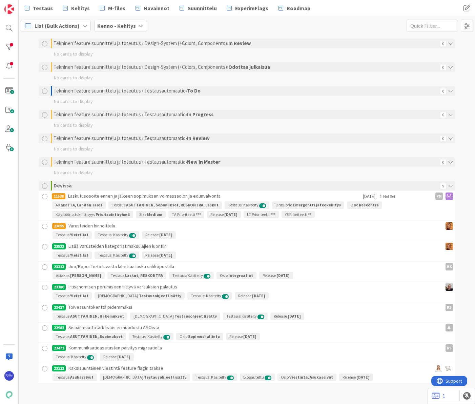
click at [43, 368] on div at bounding box center [45, 369] width 8 height 8
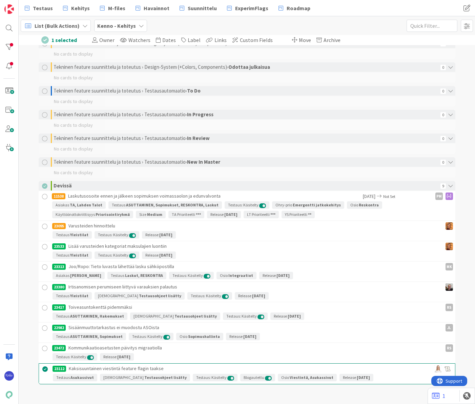
click at [43, 348] on div at bounding box center [45, 348] width 8 height 8
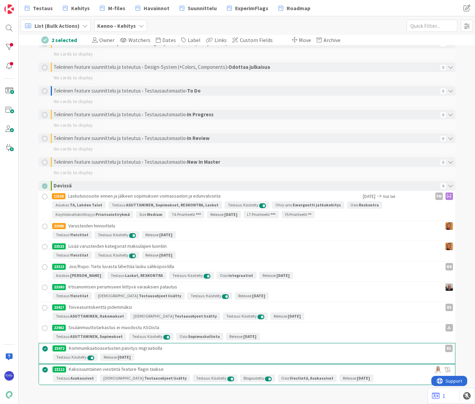
click at [42, 326] on div at bounding box center [45, 328] width 8 height 8
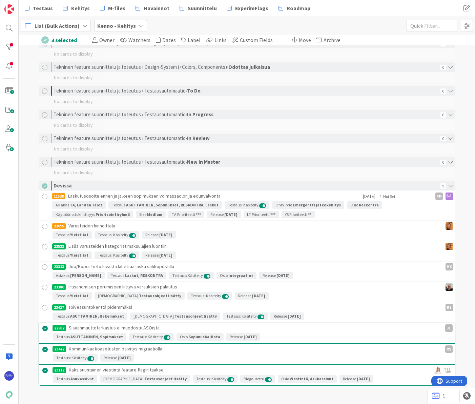
click at [299, 40] on span "Move" at bounding box center [305, 40] width 12 height 7
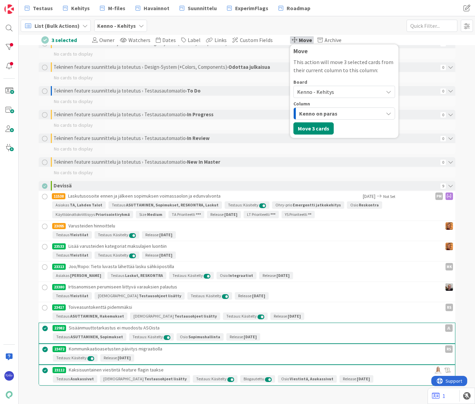
click at [319, 89] on span "Kenno - Kehitys" at bounding box center [315, 91] width 37 height 7
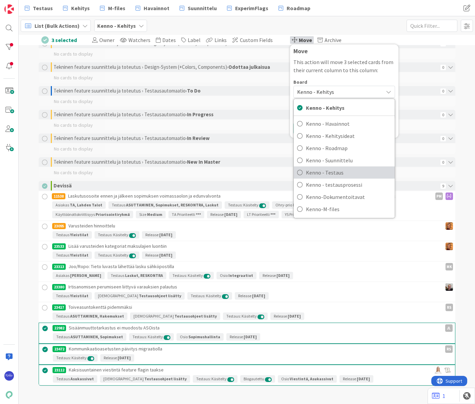
click at [331, 171] on span "Kenno - Testaus" at bounding box center [348, 172] width 85 height 10
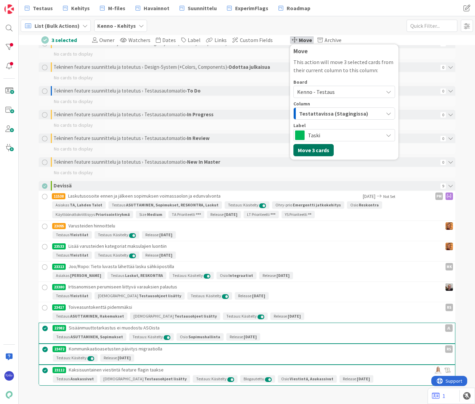
click at [306, 147] on button "Move 3 cards" at bounding box center [314, 150] width 40 height 12
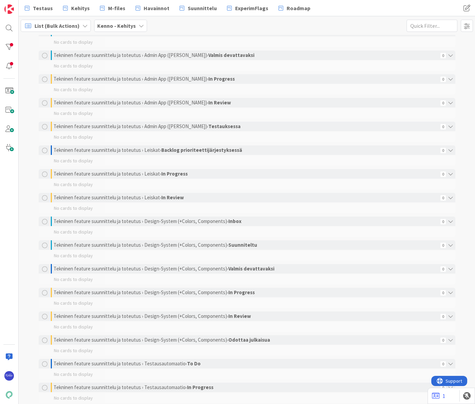
scroll to position [1175, 0]
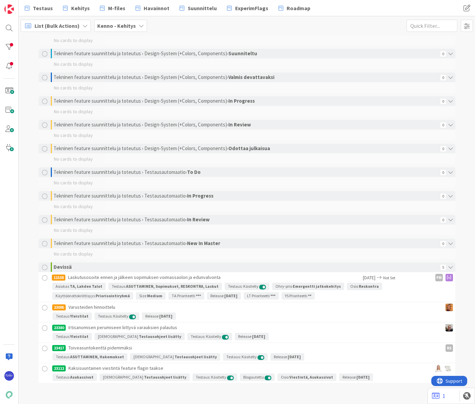
click at [41, 328] on div at bounding box center [45, 328] width 8 height 8
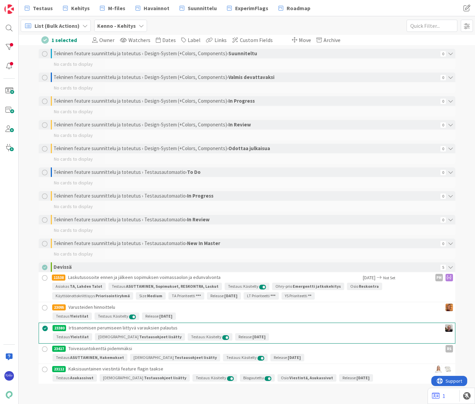
click at [42, 347] on div at bounding box center [45, 349] width 8 height 8
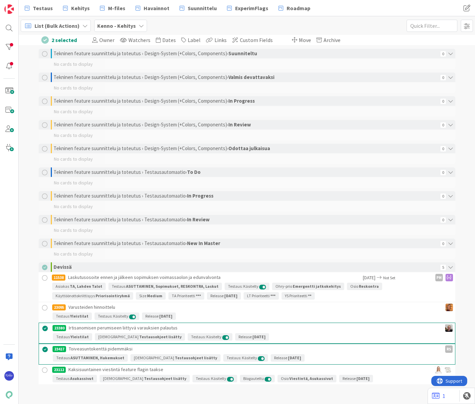
click at [42, 369] on div at bounding box center [45, 370] width 8 height 8
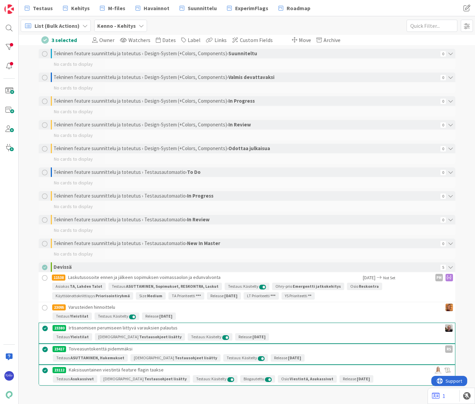
click at [299, 40] on span "Move" at bounding box center [305, 40] width 12 height 7
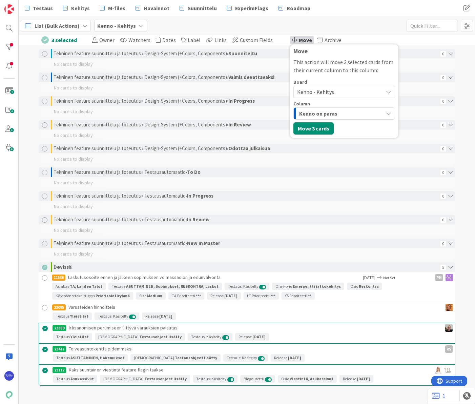
click at [317, 92] on span "Kenno - Kehitys" at bounding box center [315, 91] width 37 height 7
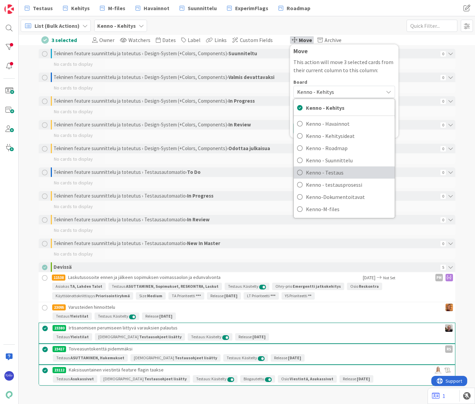
click at [336, 171] on span "Kenno - Testaus" at bounding box center [348, 172] width 85 height 10
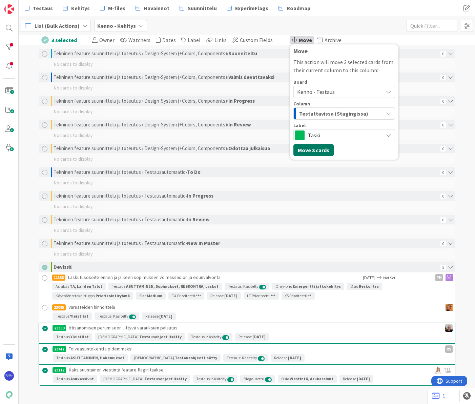
click at [310, 149] on button "Move 3 cards" at bounding box center [314, 150] width 40 height 12
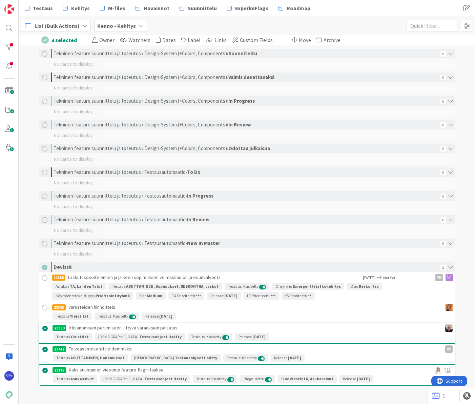
click at [332, 9] on div "Testaus Kehitys M-files Havainnot Suunnittelu ExperimFlags Roadmap" at bounding box center [203, 8] width 364 height 12
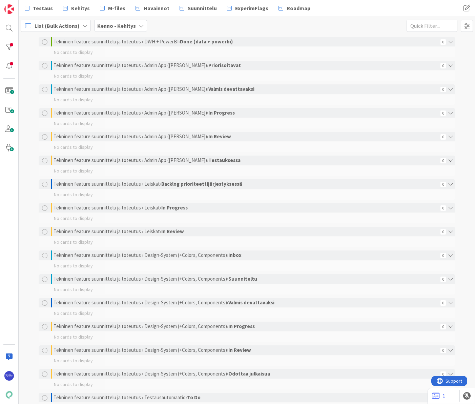
scroll to position [1134, 0]
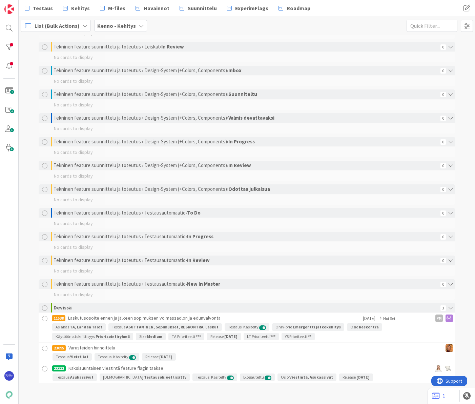
click at [42, 369] on div at bounding box center [45, 369] width 8 height 8
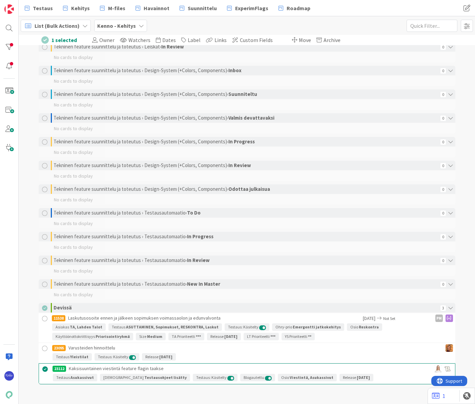
click at [299, 41] on span "Move" at bounding box center [305, 40] width 12 height 7
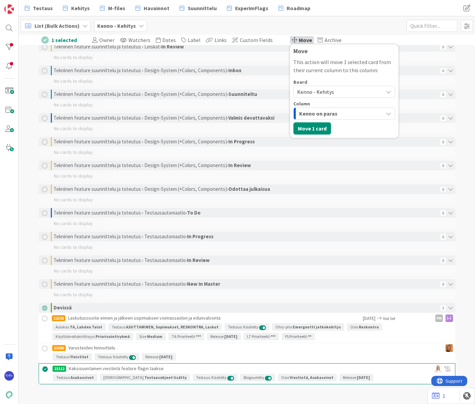
click at [311, 92] on span "Kenno - Kehitys" at bounding box center [315, 91] width 37 height 7
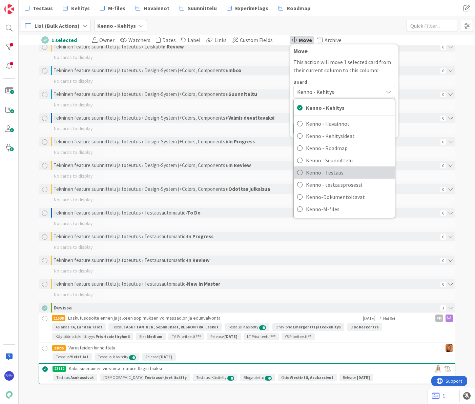
click at [333, 176] on span "Kenno - Testaus" at bounding box center [348, 172] width 85 height 10
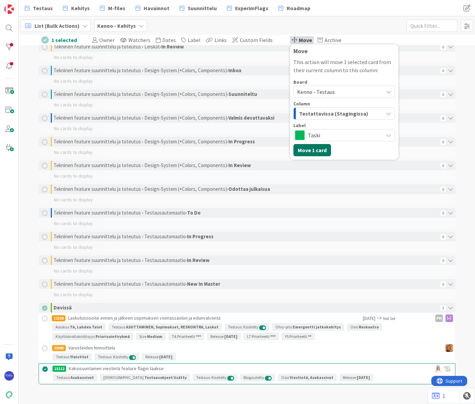
click at [312, 148] on button "Move 1 card" at bounding box center [313, 150] width 38 height 12
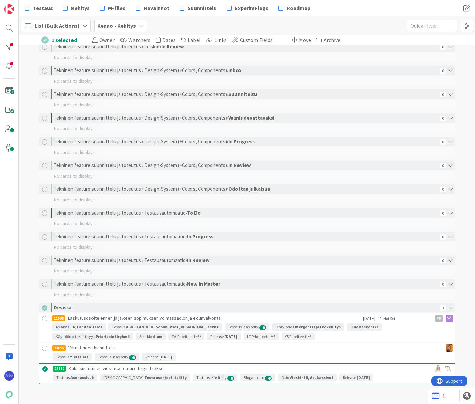
click at [42, 369] on div at bounding box center [45, 369] width 8 height 8
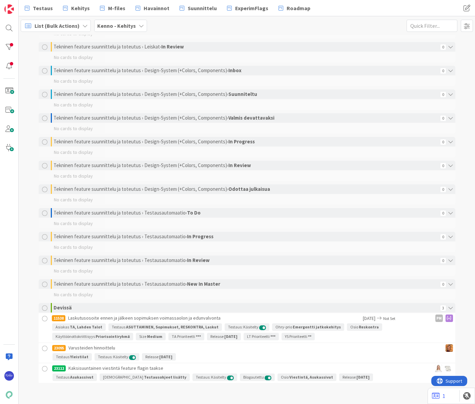
click at [41, 347] on div at bounding box center [45, 348] width 8 height 8
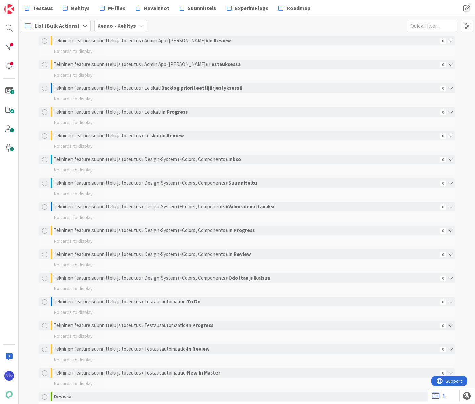
scroll to position [1134, 0]
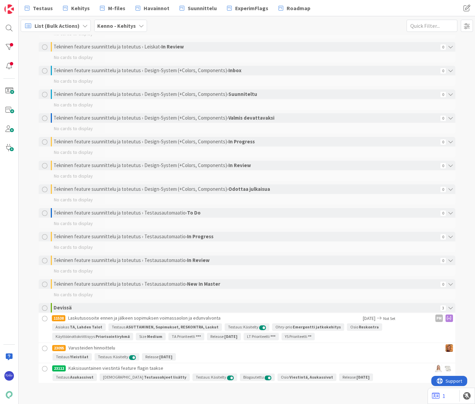
drag, startPoint x: 42, startPoint y: 348, endPoint x: 40, endPoint y: 329, distance: 19.4
click at [42, 348] on div at bounding box center [45, 348] width 8 height 8
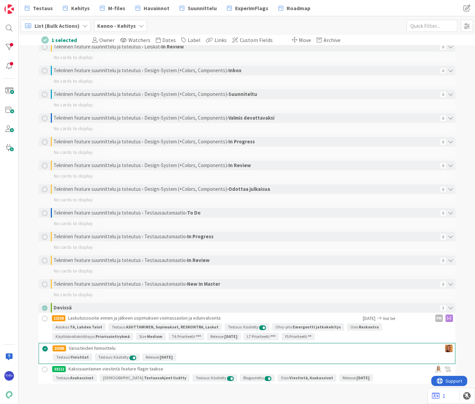
click at [41, 317] on div at bounding box center [45, 319] width 8 height 8
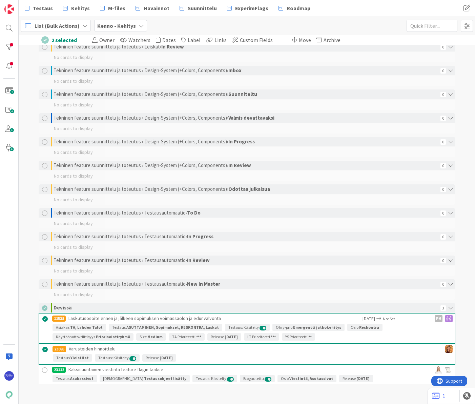
click at [299, 39] on span "Move" at bounding box center [305, 40] width 12 height 7
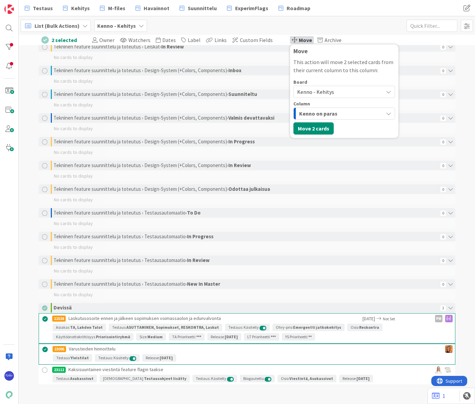
click at [318, 91] on span "Kenno - Kehitys" at bounding box center [315, 91] width 37 height 7
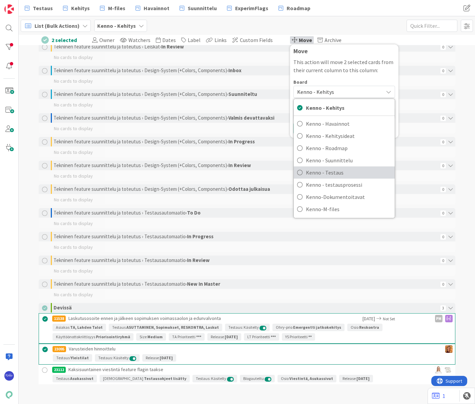
click at [334, 169] on span "Kenno - Testaus" at bounding box center [348, 172] width 85 height 10
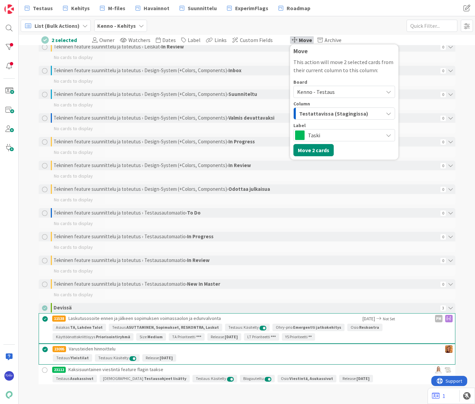
click at [320, 132] on span "Taski" at bounding box center [344, 135] width 72 height 9
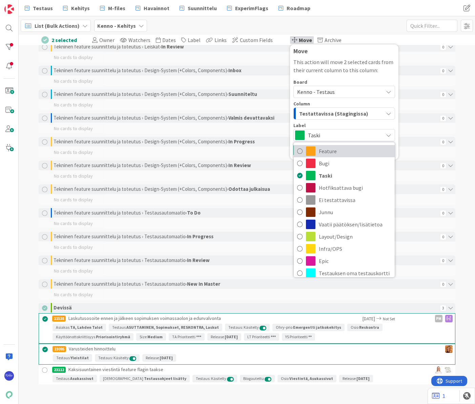
click at [328, 151] on span "Feature" at bounding box center [355, 151] width 73 height 10
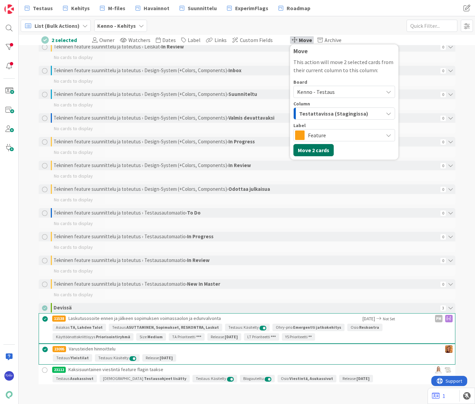
click at [306, 148] on button "Move 2 cards" at bounding box center [314, 150] width 40 height 12
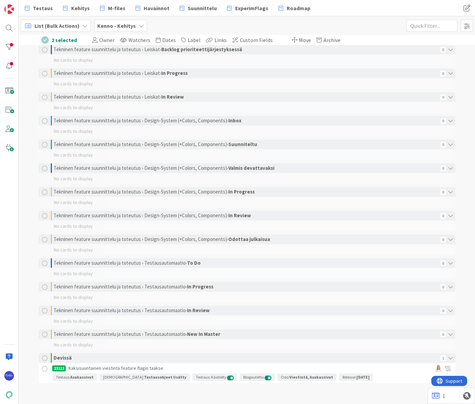
scroll to position [1084, 0]
click at [373, 369] on div "23112 Kaksisuuntainen viestintä feature flagin taakse" at bounding box center [224, 368] width 344 height 10
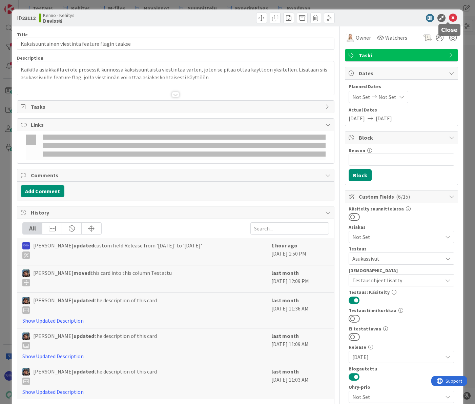
click at [449, 20] on icon at bounding box center [453, 18] width 8 height 8
